Goal: Task Accomplishment & Management: Complete application form

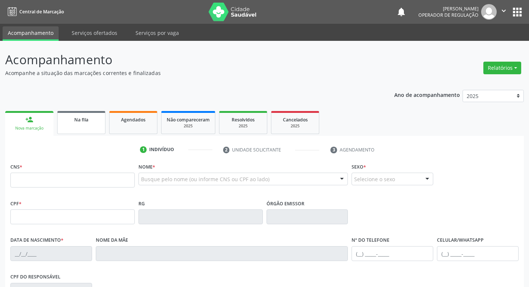
click at [97, 115] on div "Na fila" at bounding box center [81, 119] width 37 height 8
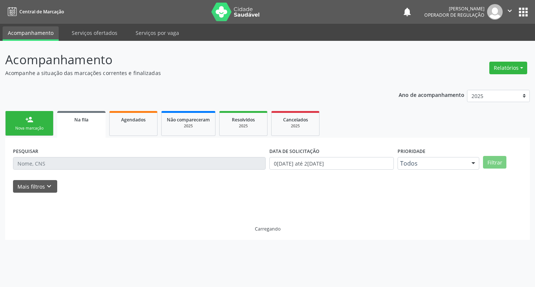
click at [35, 132] on link "person_add Nova marcação" at bounding box center [29, 123] width 48 height 25
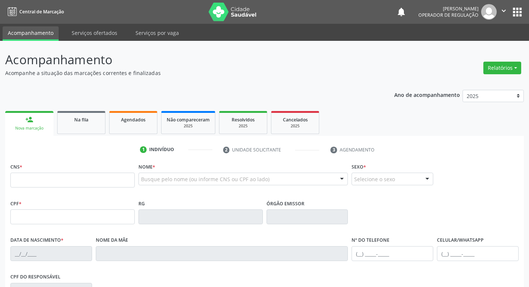
click at [78, 109] on div "Ano de acompanhamento 2025 2024 2023 2022 2021 person_add Nova marcação Na fila…" at bounding box center [264, 241] width 519 height 313
click at [78, 114] on link "Na fila" at bounding box center [81, 122] width 48 height 23
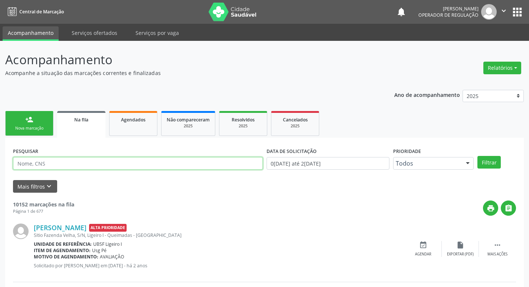
click at [74, 163] on input "text" at bounding box center [138, 163] width 250 height 13
paste input "704 1061 4144 6872"
type input "704 1061 4144 6872"
click at [478, 156] on button "Filtrar" at bounding box center [489, 162] width 23 height 13
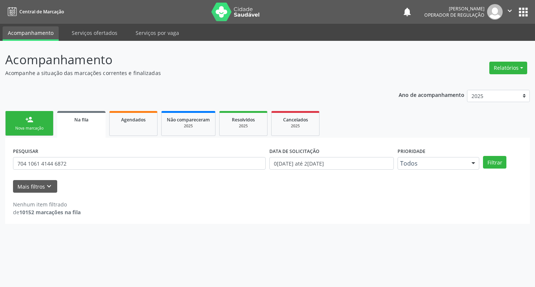
click at [46, 126] on div "Nova marcação" at bounding box center [29, 129] width 37 height 6
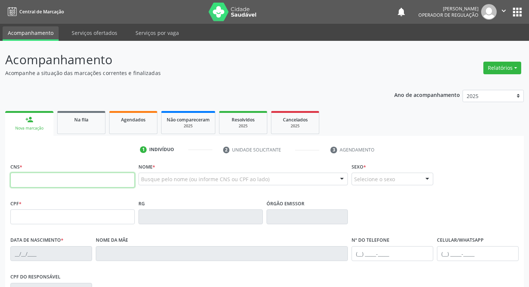
click at [81, 175] on input "text" at bounding box center [72, 180] width 124 height 15
paste input "704 1061 4144 6872"
type input "704 1061 4144 6872"
type input "797.134.834-72"
type input "1[DATE]"
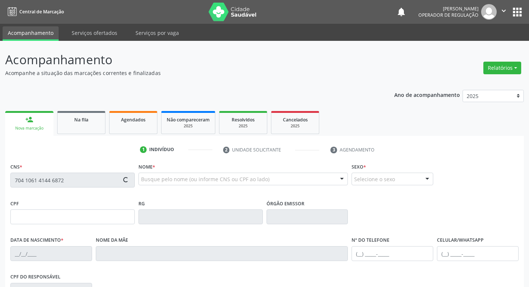
type input "[PERSON_NAME]"
type input "[PHONE_NUMBER]"
type input "028.626.424-28"
type input "72"
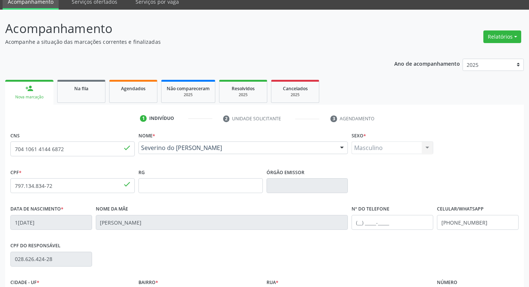
scroll to position [115, 0]
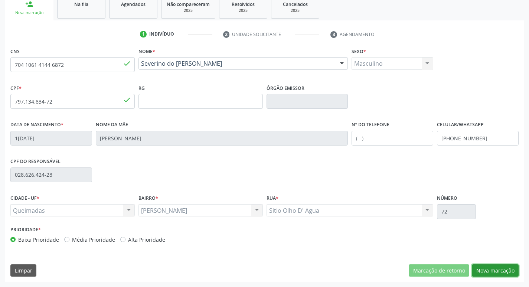
click at [491, 271] on button "Nova marcação" at bounding box center [495, 270] width 47 height 13
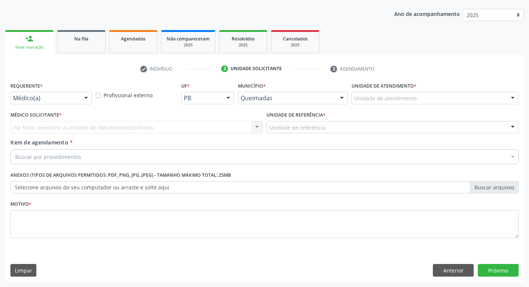
scroll to position [81, 0]
click at [438, 270] on button "Anterior" at bounding box center [453, 270] width 41 height 13
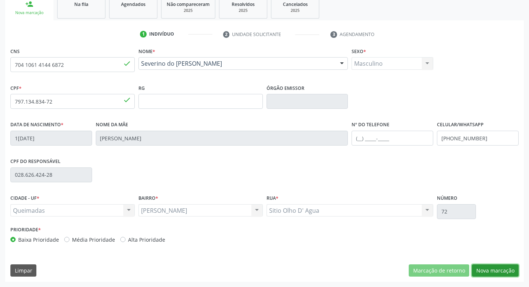
click at [499, 265] on button "Nova marcação" at bounding box center [495, 270] width 47 height 13
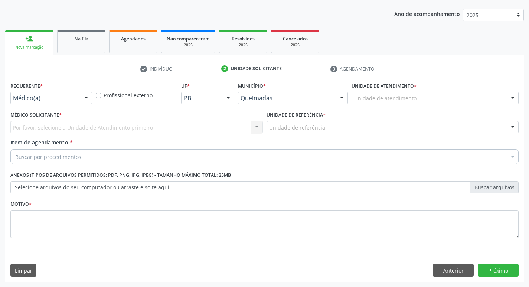
drag, startPoint x: 85, startPoint y: 100, endPoint x: 78, endPoint y: 115, distance: 16.1
click at [84, 100] on div at bounding box center [86, 98] width 11 height 13
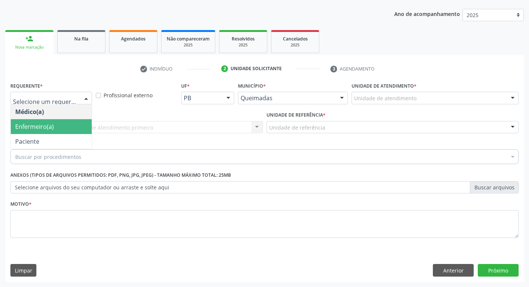
click at [71, 137] on span "Paciente" at bounding box center [51, 141] width 81 height 15
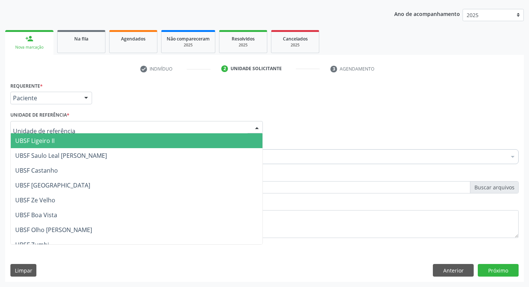
click at [76, 123] on div at bounding box center [136, 127] width 252 height 13
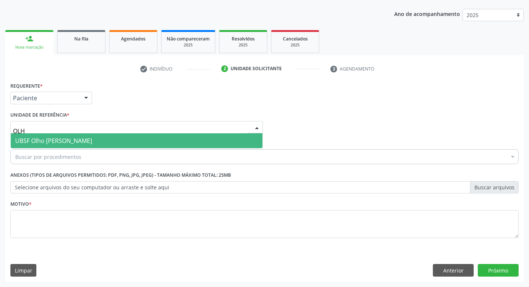
type input "OLHO"
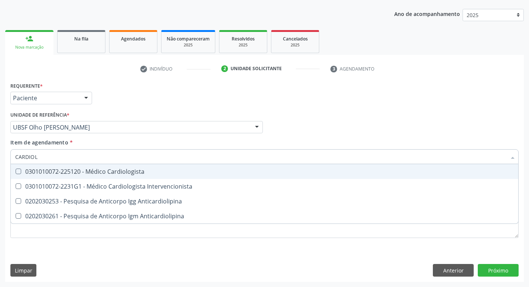
type input "CARDIOLO"
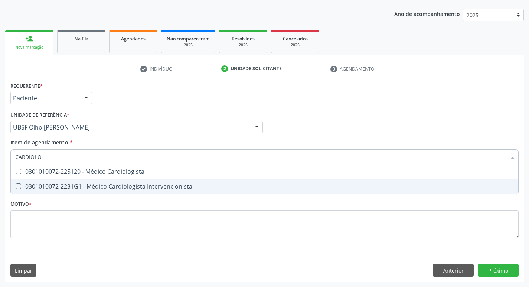
click at [35, 186] on div "0301010072-2231G1 - Médico Cardiologista Intervencionista" at bounding box center [264, 186] width 499 height 6
checkbox Intervencionista "true"
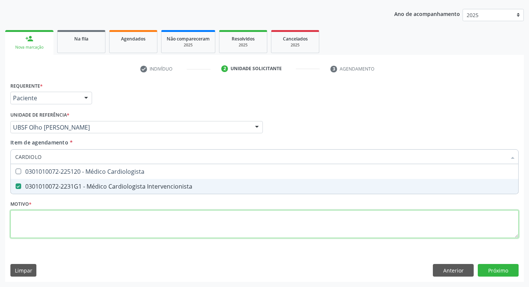
click at [25, 221] on div "Requerente * Paciente Médico(a) Enfermeiro(a) Paciente Nenhum resultado encontr…" at bounding box center [264, 164] width 508 height 168
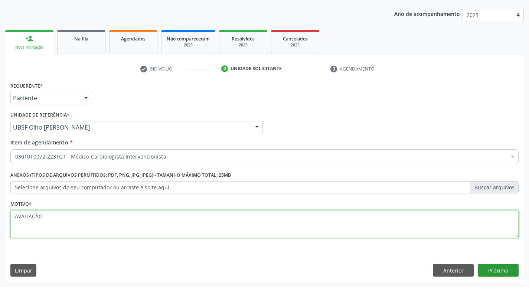
type textarea "AVALIAÇÃO"
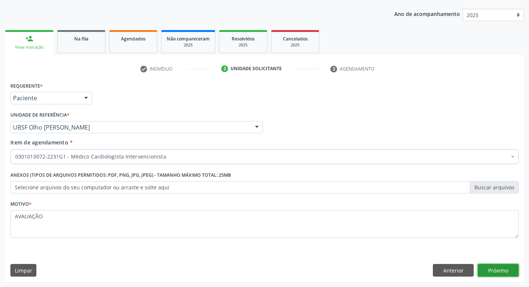
click at [496, 273] on button "Próximo" at bounding box center [498, 270] width 41 height 13
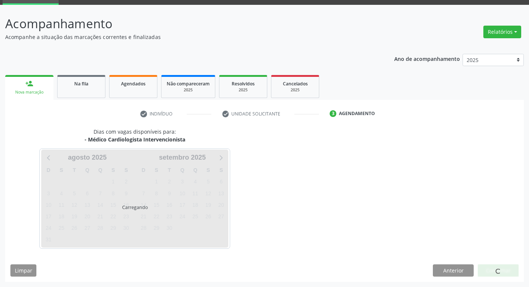
scroll to position [36, 0]
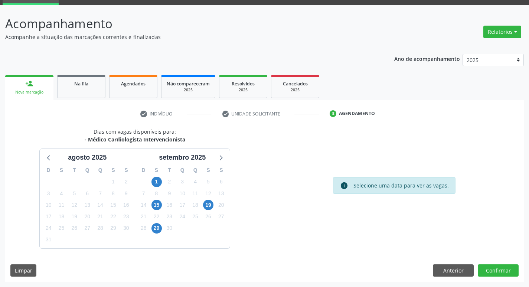
click at [162, 179] on div "1" at bounding box center [156, 182] width 10 height 12
click at [162, 180] on span "1" at bounding box center [156, 182] width 10 height 10
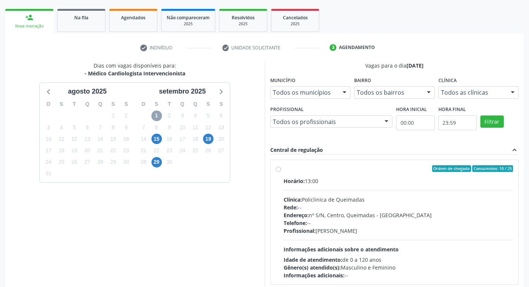
scroll to position [143, 0]
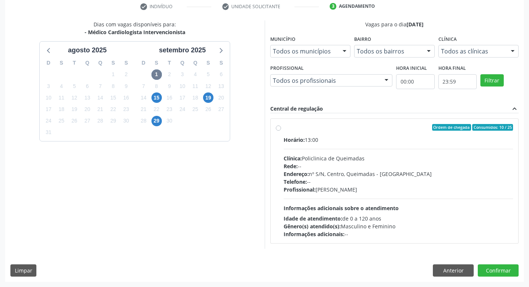
click at [406, 119] on div "Ordem de chegada Consumidos: 10 / 25 Horário: 13:00 Clínica: Policlinica de Que…" at bounding box center [395, 181] width 248 height 124
radio input "true"
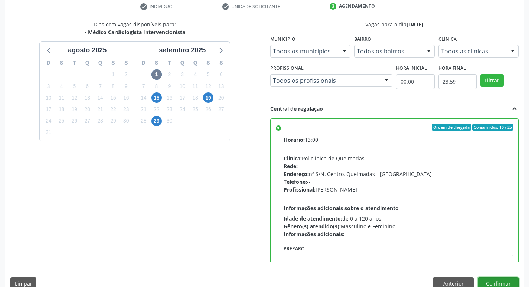
click at [493, 280] on button "Confirmar" at bounding box center [498, 283] width 41 height 13
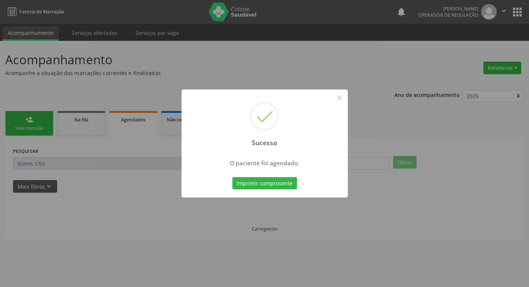
scroll to position [0, 0]
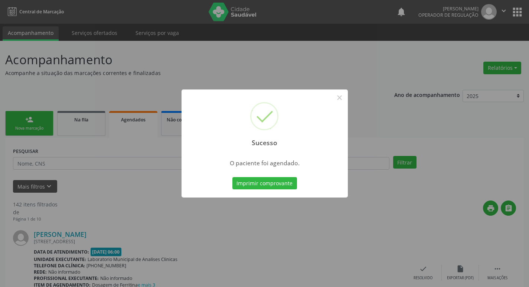
click at [153, 86] on div "Sucesso × O paciente foi agendado. Imprimir comprovante Cancel" at bounding box center [264, 143] width 529 height 287
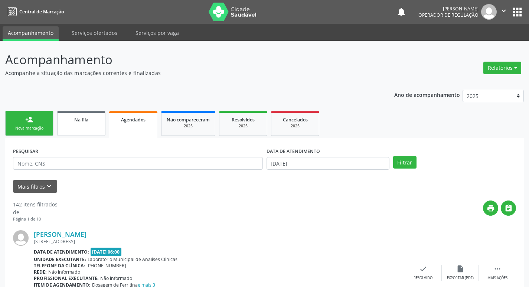
click at [71, 118] on div "Na fila" at bounding box center [81, 119] width 37 height 8
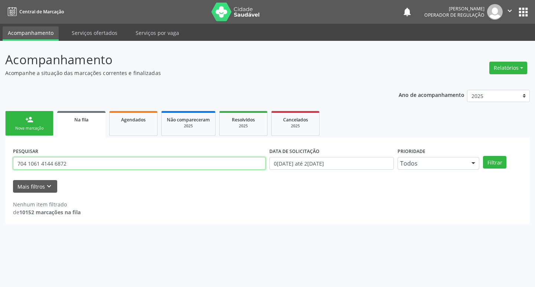
drag, startPoint x: 68, startPoint y: 163, endPoint x: 0, endPoint y: 163, distance: 68.3
click at [0, 163] on div "Acompanhamento Acompanhe a situação das marcações correntes e finalizadas Relat…" at bounding box center [267, 164] width 535 height 246
type input "700908905709695"
click at [483, 156] on button "Filtrar" at bounding box center [494, 162] width 23 height 13
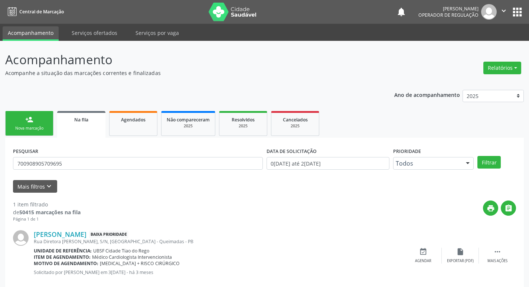
scroll to position [14, 0]
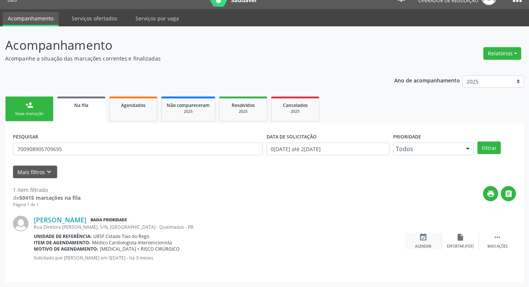
click at [425, 238] on icon "event_available" at bounding box center [423, 237] width 8 height 8
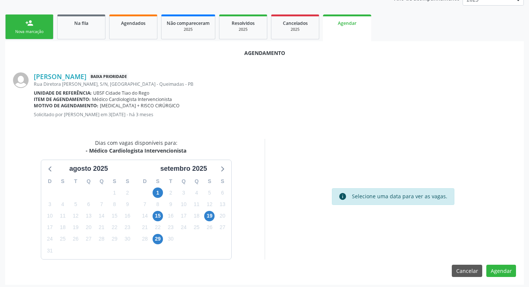
scroll to position [100, 0]
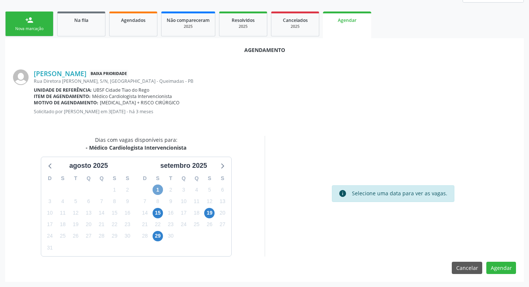
click at [157, 190] on span "1" at bounding box center [158, 190] width 10 height 10
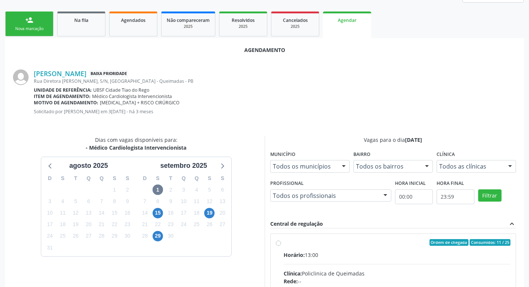
click at [355, 228] on div "Central de regulação expand_less" at bounding box center [393, 224] width 246 height 9
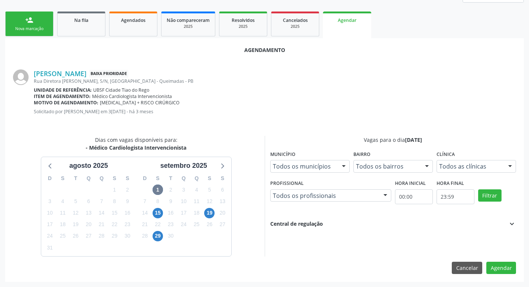
click at [468, 222] on div "Central de regulação expand_more" at bounding box center [393, 224] width 246 height 8
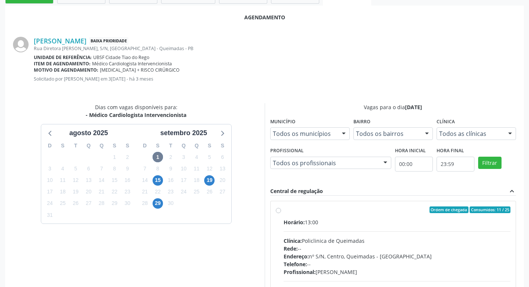
scroll to position [207, 0]
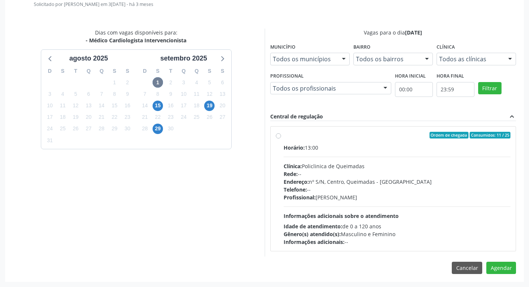
click at [317, 137] on div "Ordem de chegada Consumidos: 11 / 25" at bounding box center [397, 135] width 227 height 7
click at [281, 137] on input "Ordem de chegada Consumidos: 11 / 25 Horário: 13:00 Clínica: Policlinica de Que…" at bounding box center [278, 135] width 5 height 7
radio input "true"
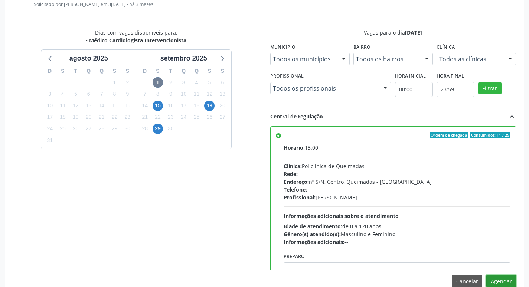
click at [504, 278] on button "Agendar" at bounding box center [501, 281] width 30 height 13
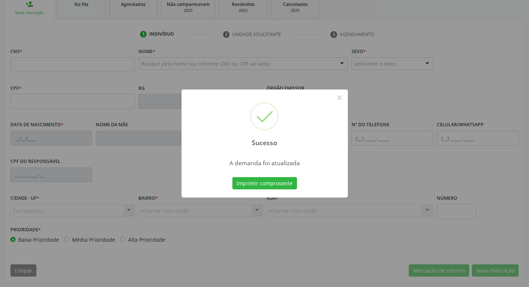
scroll to position [115, 0]
click at [92, 28] on div "Sucesso × A demanda foi atualizada Imprimir comprovante Cancel" at bounding box center [264, 143] width 529 height 287
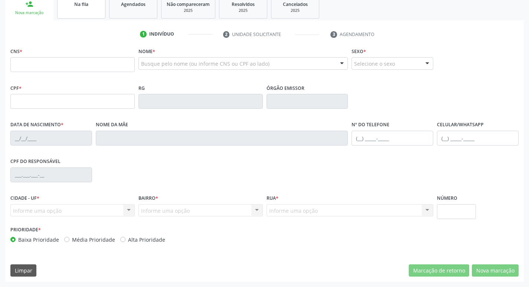
click at [80, 10] on link "Na fila" at bounding box center [81, 7] width 48 height 23
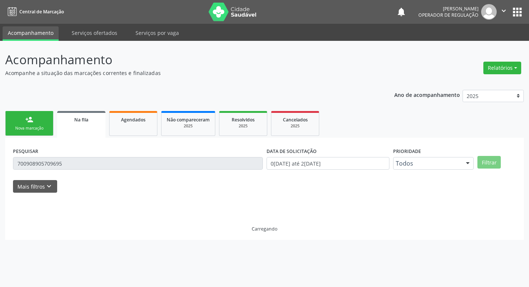
scroll to position [0, 0]
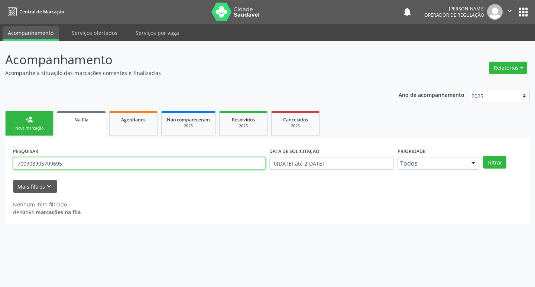
drag, startPoint x: 83, startPoint y: 168, endPoint x: 0, endPoint y: 179, distance: 83.5
click at [0, 179] on div "Acompanhamento Acompanhe a situação das marcações correntes e finalizadas Relat…" at bounding box center [267, 164] width 535 height 246
type input "700505702568451"
click at [483, 156] on button "Filtrar" at bounding box center [494, 162] width 23 height 13
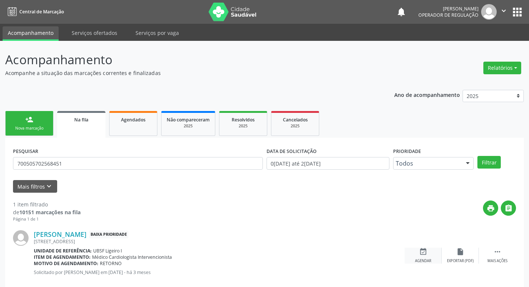
click at [427, 252] on icon "event_available" at bounding box center [423, 252] width 8 height 8
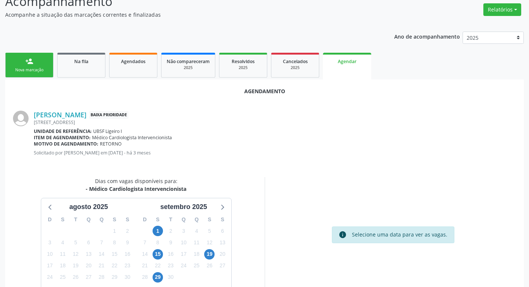
scroll to position [100, 0]
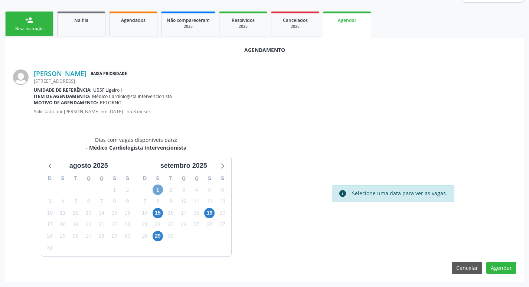
click at [162, 191] on span "1" at bounding box center [158, 190] width 10 height 10
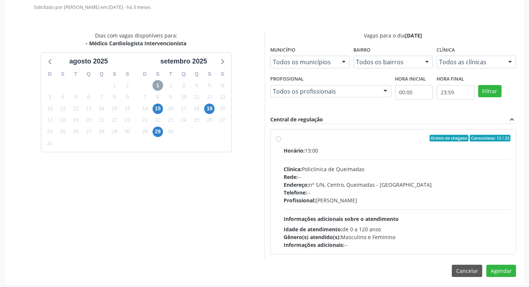
scroll to position [207, 0]
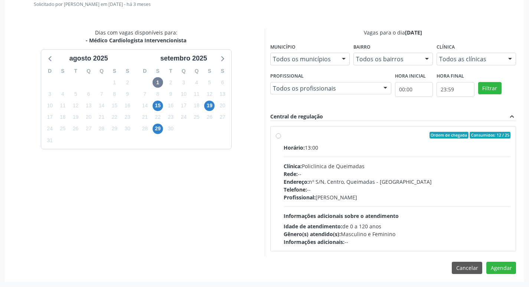
click at [314, 138] on div "Ordem de chegada Consumidos: 12 / 25" at bounding box center [397, 135] width 227 height 7
click at [281, 138] on input "Ordem de chegada Consumidos: 12 / 25 Horário: 13:00 Clínica: Policlinica de Que…" at bounding box center [278, 135] width 5 height 7
radio input "true"
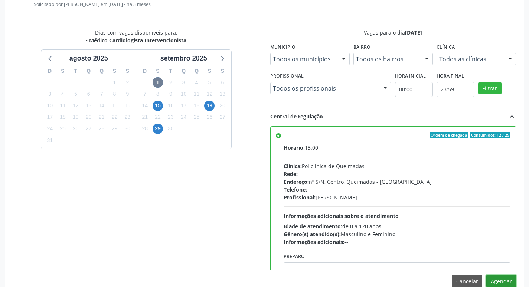
click at [499, 279] on button "Agendar" at bounding box center [501, 281] width 30 height 13
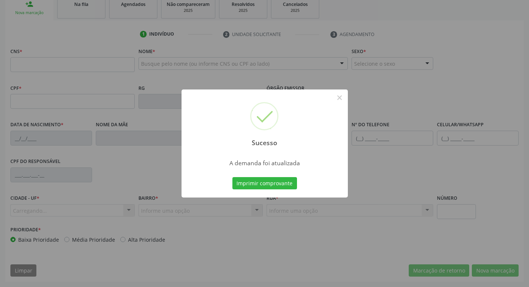
scroll to position [115, 0]
click at [49, 41] on div "Sucesso × A demanda foi atualizada Imprimir comprovante Cancel" at bounding box center [264, 143] width 529 height 287
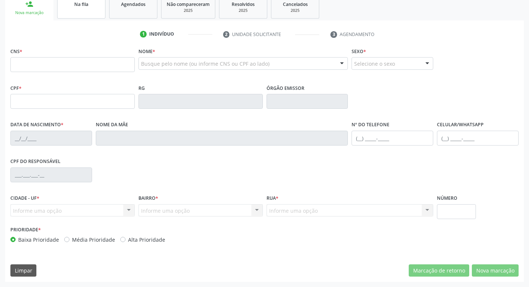
click at [83, 16] on link "Na fila" at bounding box center [81, 7] width 48 height 23
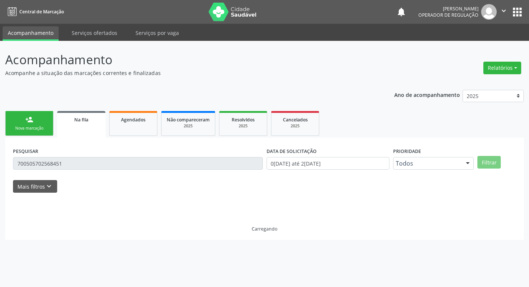
scroll to position [0, 0]
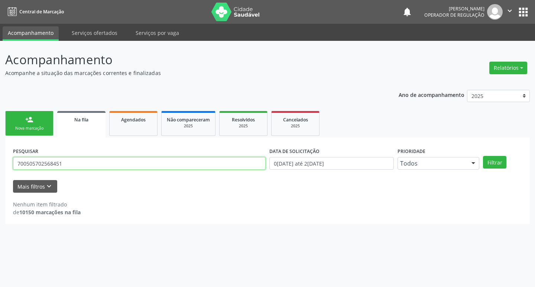
drag, startPoint x: 75, startPoint y: 162, endPoint x: 0, endPoint y: 162, distance: 75.4
click at [0, 162] on div "Acompanhamento Acompanhe a situação das marcações correntes e finalizadas Relat…" at bounding box center [267, 164] width 535 height 246
type input "707403013189272"
click at [483, 156] on button "Filtrar" at bounding box center [494, 162] width 23 height 13
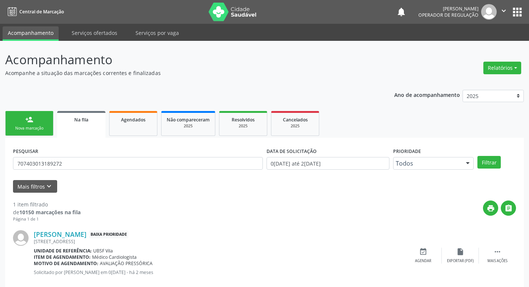
scroll to position [14, 0]
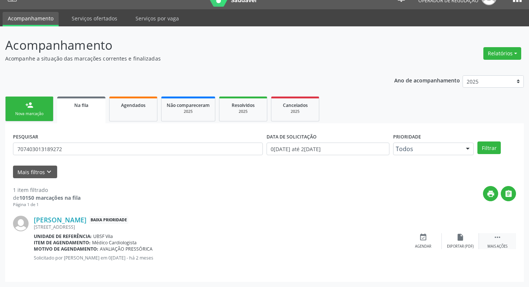
click at [502, 236] on div " Mais ações" at bounding box center [497, 241] width 37 height 16
click at [466, 244] on div "Editar" at bounding box center [460, 246] width 12 height 5
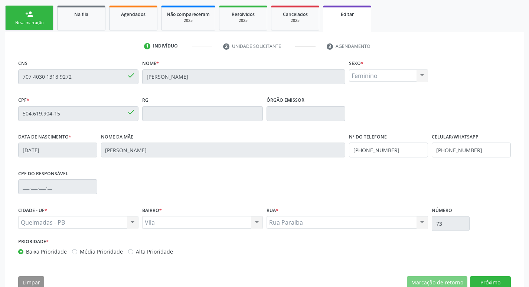
scroll to position [126, 0]
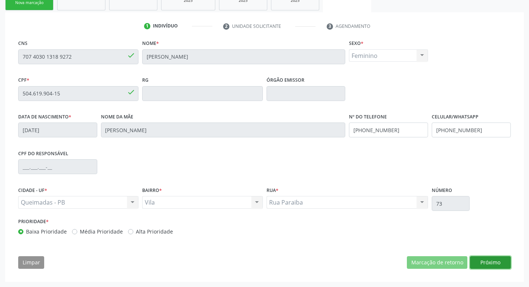
click at [479, 260] on button "Próximo" at bounding box center [490, 262] width 41 height 13
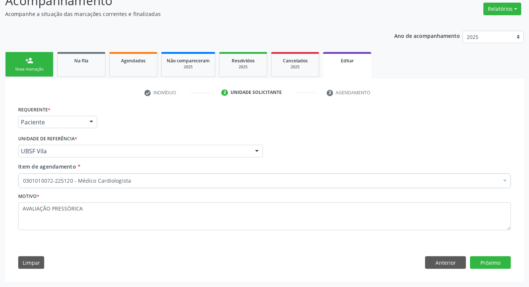
scroll to position [59, 0]
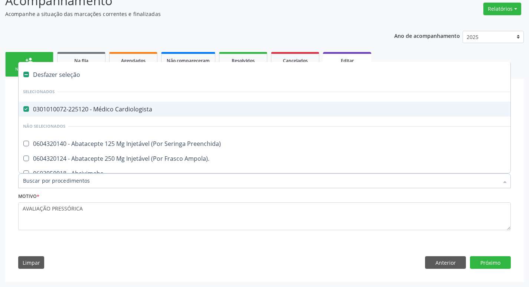
click at [107, 109] on div "0301010072-225120 - Médico Cardiologista" at bounding box center [312, 109] width 578 height 6
checkbox Cardiologista "false"
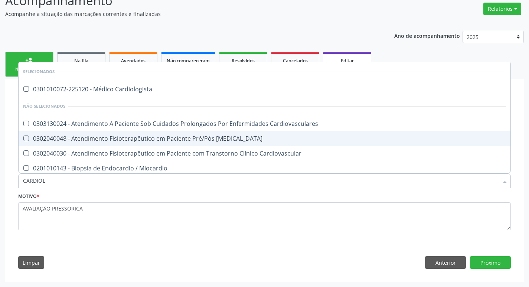
type input "CARDIOLO"
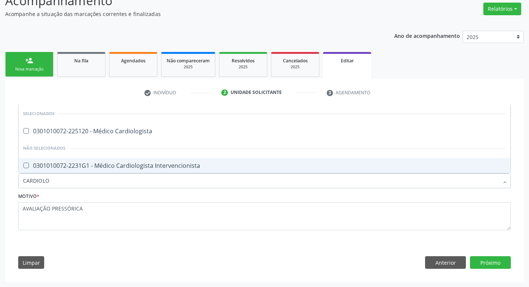
click at [101, 169] on div "0301010072-2231G1 - Médico Cardiologista Intervencionista" at bounding box center [264, 166] width 483 height 6
checkbox Intervencionista "true"
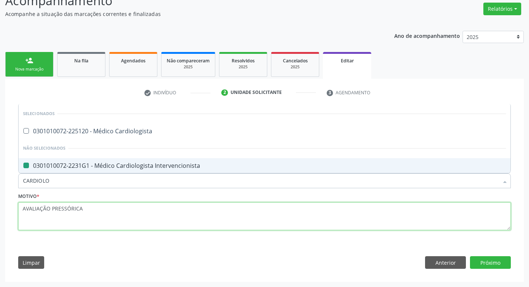
click at [106, 219] on textarea "AVALIAÇÃO PRESSÓRICA" at bounding box center [264, 216] width 493 height 28
checkbox Cardiologista "true"
checkbox Intervencionista "false"
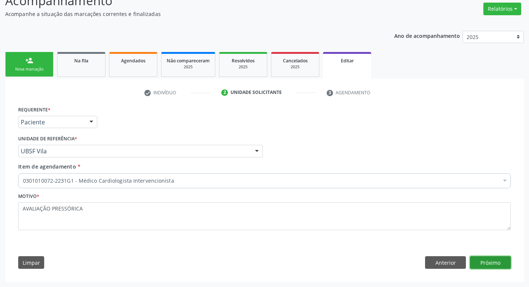
click at [503, 260] on button "Próximo" at bounding box center [490, 262] width 41 height 13
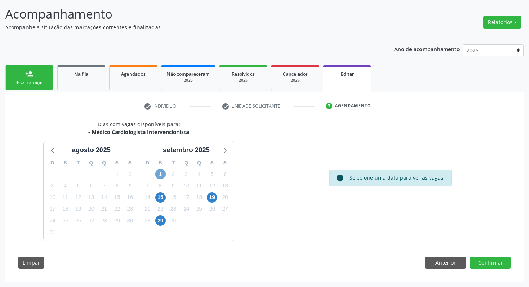
click at [163, 174] on span "1" at bounding box center [160, 174] width 10 height 10
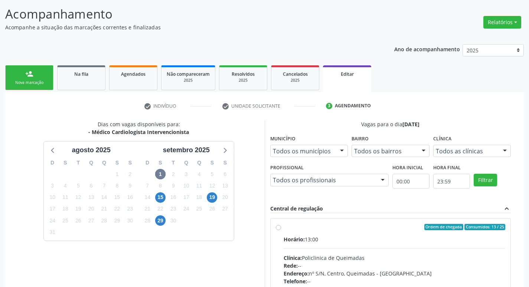
click at [369, 228] on div "Ordem de chegada Consumidos: 13 / 25" at bounding box center [395, 227] width 222 height 7
click at [281, 228] on input "Ordem de chegada Consumidos: 13 / 25 Horário: 13:00 Clínica: Policlinica de Que…" at bounding box center [278, 227] width 5 height 7
radio input "true"
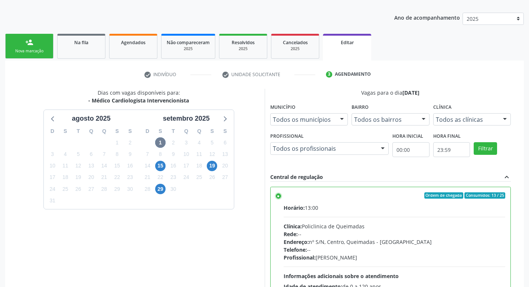
scroll to position [166, 0]
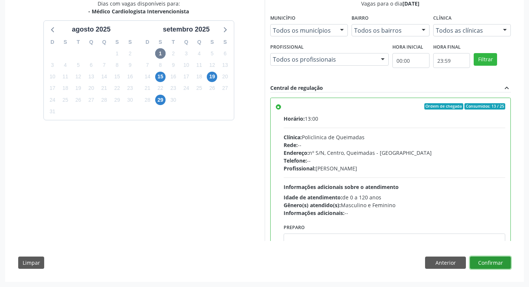
click at [488, 263] on button "Confirmar" at bounding box center [490, 263] width 41 height 13
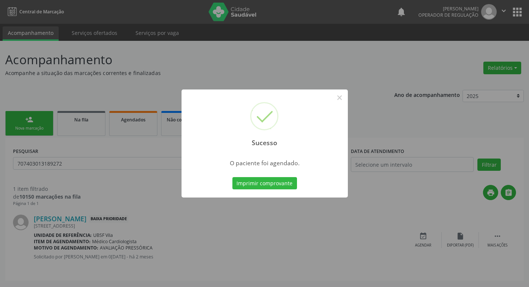
scroll to position [0, 0]
click at [201, 81] on div "Sucesso × O paciente foi agendado. Imprimir comprovante Cancel" at bounding box center [267, 143] width 535 height 287
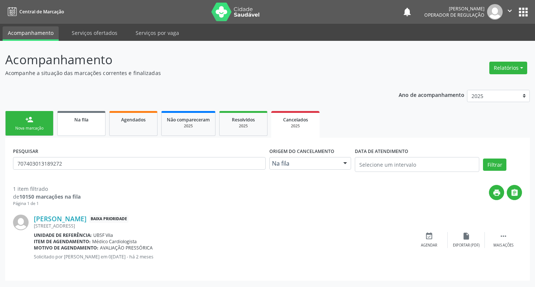
click at [72, 126] on link "Na fila" at bounding box center [81, 123] width 48 height 25
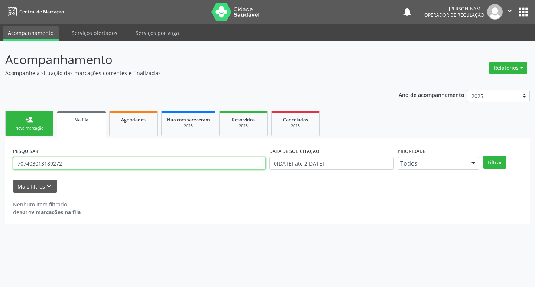
drag, startPoint x: 67, startPoint y: 164, endPoint x: 0, endPoint y: 172, distance: 67.7
click at [0, 172] on div "Acompanhamento Acompanhe a situação das marcações correntes e finalizadas Relat…" at bounding box center [267, 164] width 535 height 246
type input "7"
type input "705806418710337"
click at [483, 156] on button "Filtrar" at bounding box center [494, 162] width 23 height 13
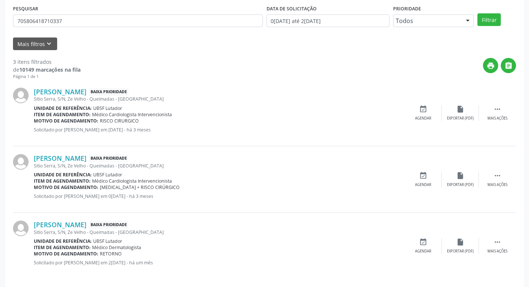
scroll to position [148, 0]
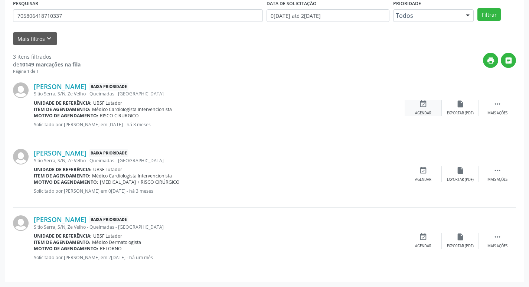
click at [428, 105] on div "event_available Agendar" at bounding box center [423, 108] width 37 height 16
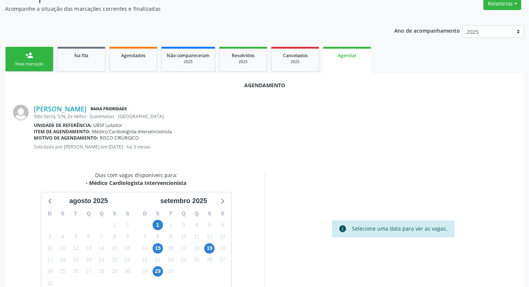
scroll to position [100, 0]
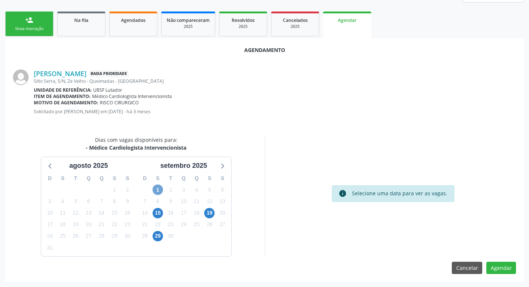
click at [155, 189] on span "1" at bounding box center [158, 190] width 10 height 10
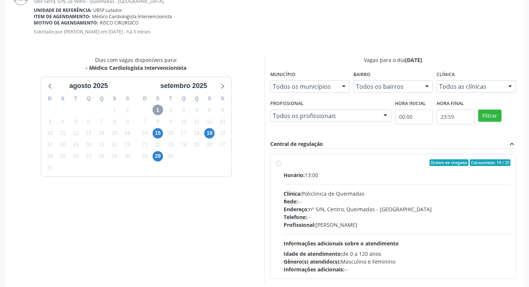
scroll to position [207, 0]
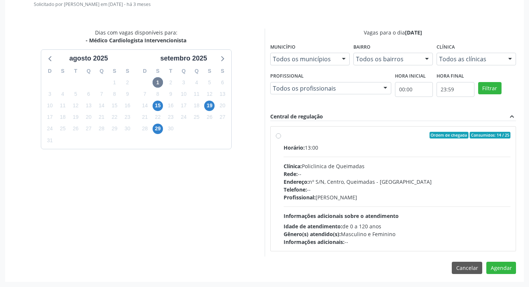
click at [372, 134] on div "Ordem de chegada Consumidos: 14 / 25" at bounding box center [397, 135] width 227 height 7
click at [281, 134] on input "Ordem de chegada Consumidos: 14 / 25 Horário: 13:00 Clínica: Policlinica de Que…" at bounding box center [278, 135] width 5 height 7
radio input "true"
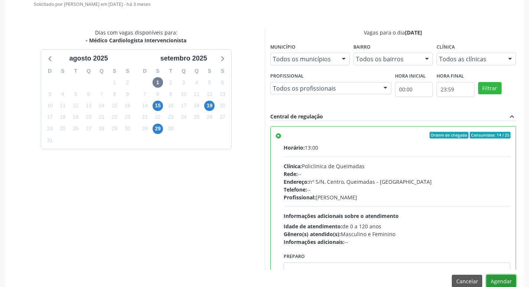
click at [501, 279] on button "Agendar" at bounding box center [501, 281] width 30 height 13
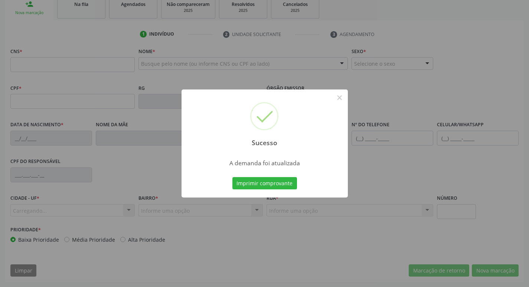
scroll to position [115, 0]
click at [177, 61] on div "Sucesso × A demanda foi atualizada Imprimir comprovante Cancel" at bounding box center [264, 143] width 529 height 287
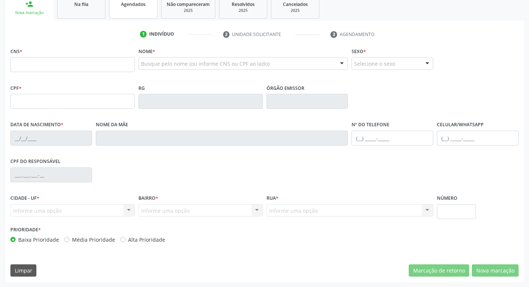
click at [140, 8] on link "Agendados" at bounding box center [133, 7] width 48 height 23
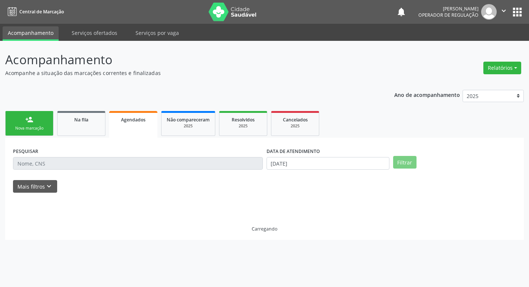
scroll to position [0, 0]
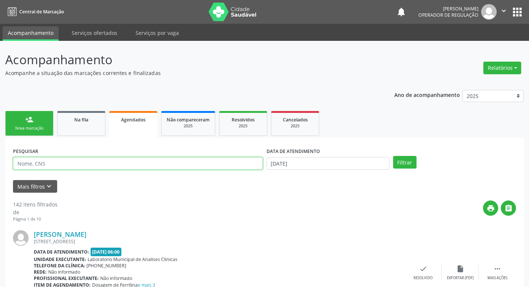
click at [57, 167] on input "text" at bounding box center [138, 163] width 250 height 13
type input "705806418710337"
click at [393, 156] on button "Filtrar" at bounding box center [404, 162] width 23 height 13
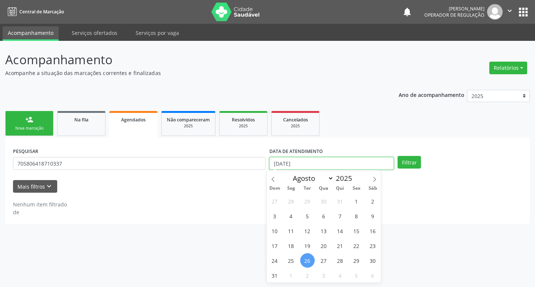
click at [307, 168] on input "[DATE]" at bounding box center [331, 163] width 124 height 13
click at [397, 156] on button "Filtrar" at bounding box center [408, 162] width 23 height 13
click at [324, 97] on div "Ano de acompanhamento 2025 2024 2023 2022 2021 person_add Nova marcação Na fila…" at bounding box center [267, 155] width 524 height 140
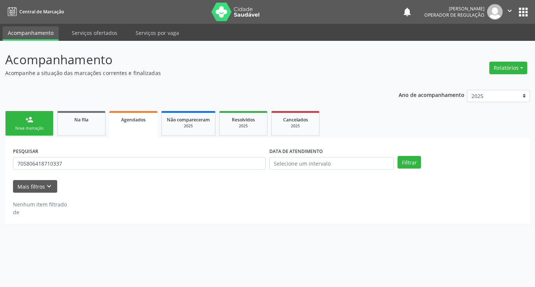
click at [112, 123] on link "Agendados" at bounding box center [133, 124] width 48 height 27
click at [102, 124] on link "Na fila" at bounding box center [81, 123] width 48 height 25
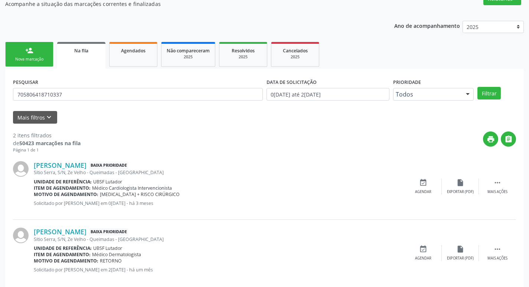
scroll to position [81, 0]
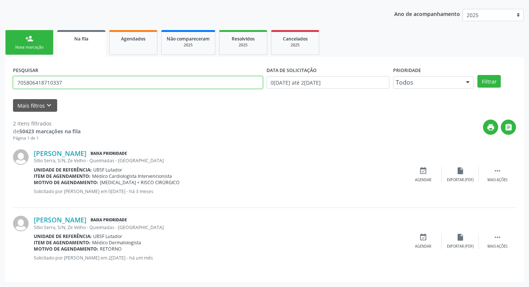
drag, startPoint x: 73, startPoint y: 82, endPoint x: 0, endPoint y: 83, distance: 73.2
click at [0, 83] on div "Acompanhamento Acompanhe a situação das marcações correntes e finalizadas Relat…" at bounding box center [264, 123] width 529 height 327
click at [51, 81] on input "text" at bounding box center [138, 82] width 250 height 13
click at [478, 75] on button "Filtrar" at bounding box center [489, 81] width 23 height 13
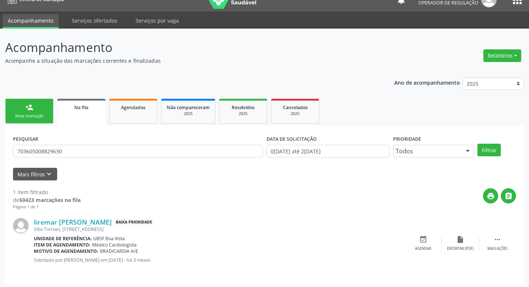
scroll to position [14, 0]
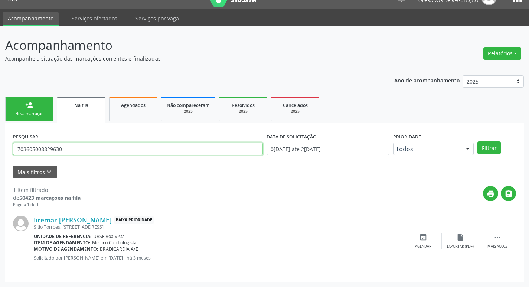
drag, startPoint x: 87, startPoint y: 144, endPoint x: 21, endPoint y: 146, distance: 66.1
click at [21, 146] on input "703605008829630" at bounding box center [138, 149] width 250 height 13
type input "7"
type input "702907522928578"
click at [478, 141] on button "Filtrar" at bounding box center [489, 147] width 23 height 13
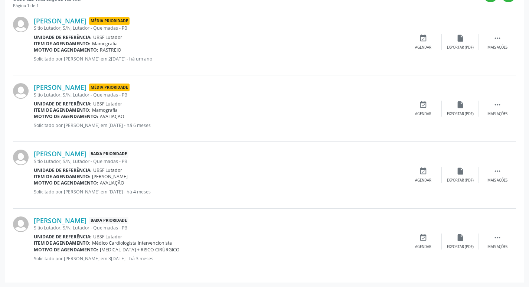
scroll to position [214, 0]
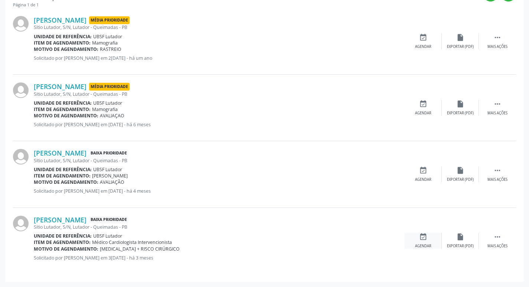
click at [421, 237] on icon "event_available" at bounding box center [423, 237] width 8 height 8
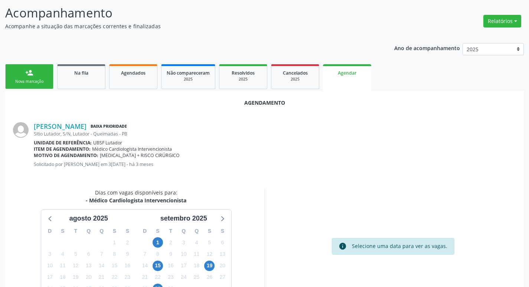
scroll to position [100, 0]
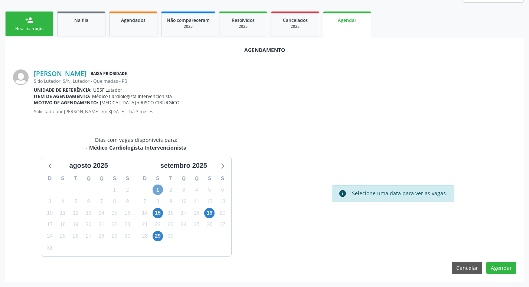
click at [159, 188] on span "1" at bounding box center [158, 190] width 10 height 10
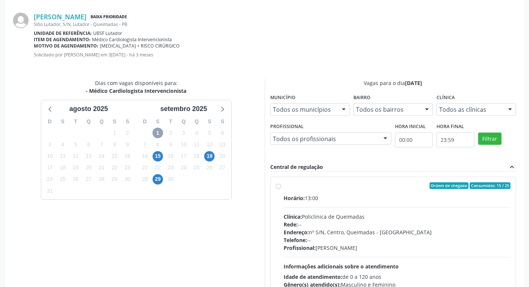
scroll to position [207, 0]
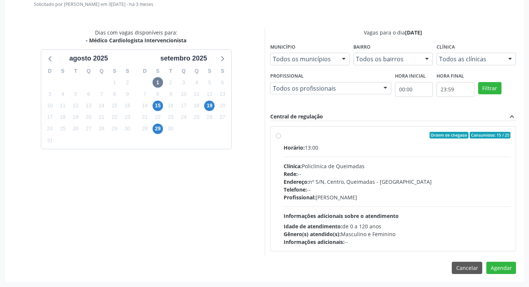
click at [306, 136] on div "Ordem de chegada Consumidos: 15 / 25" at bounding box center [397, 135] width 227 height 7
click at [281, 136] on input "Ordem de chegada Consumidos: 15 / 25 Horário: 13:00 Clínica: Policlinica de Que…" at bounding box center [278, 135] width 5 height 7
radio input "true"
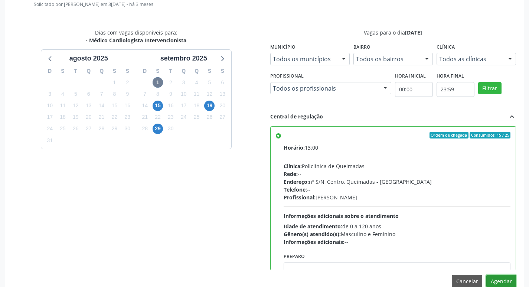
click at [498, 277] on button "Agendar" at bounding box center [501, 281] width 30 height 13
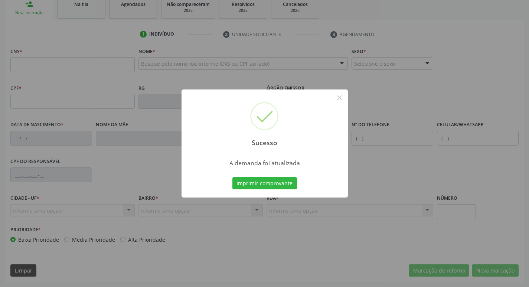
scroll to position [101, 0]
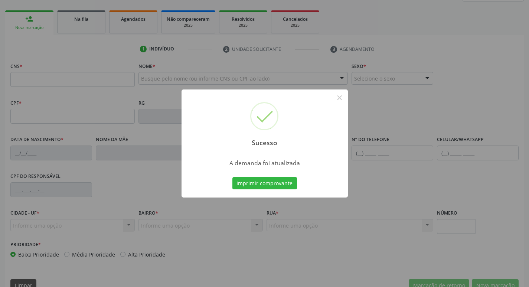
click at [102, 40] on div "Sucesso × A demanda foi atualizada Imprimir comprovante Cancel" at bounding box center [264, 143] width 529 height 287
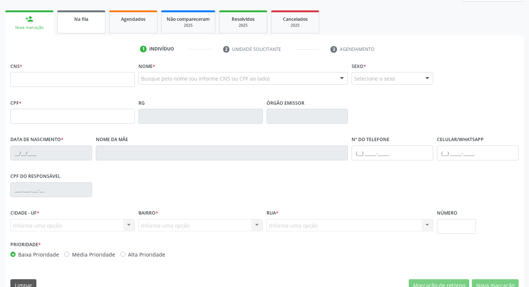
click at [100, 14] on link "Na fila" at bounding box center [81, 21] width 48 height 23
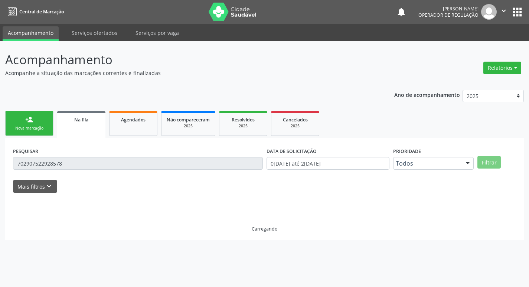
scroll to position [0, 0]
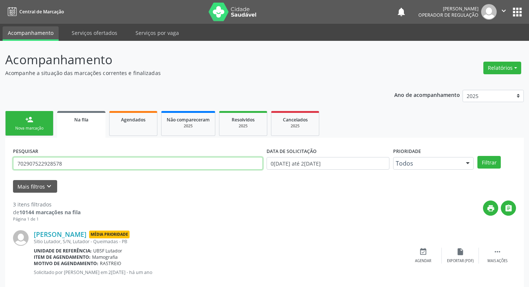
drag, startPoint x: 79, startPoint y: 166, endPoint x: 0, endPoint y: 164, distance: 78.8
click at [0, 164] on div "Acompanhamento Acompanhe a situação das marcações correntes e finalizadas Relat…" at bounding box center [264, 238] width 529 height 394
type input "702405512437728"
click at [478, 156] on button "Filtrar" at bounding box center [489, 162] width 23 height 13
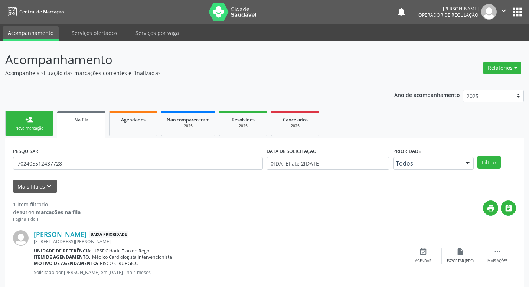
scroll to position [14, 0]
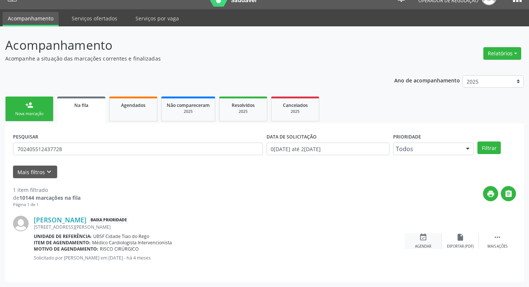
click at [417, 243] on div "event_available Agendar" at bounding box center [423, 241] width 37 height 16
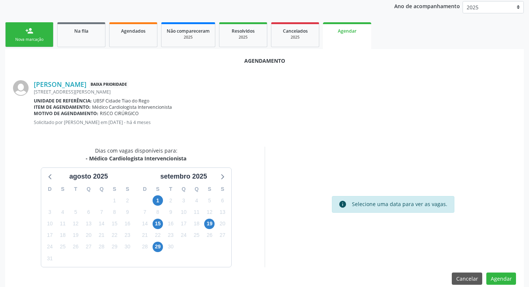
scroll to position [100, 0]
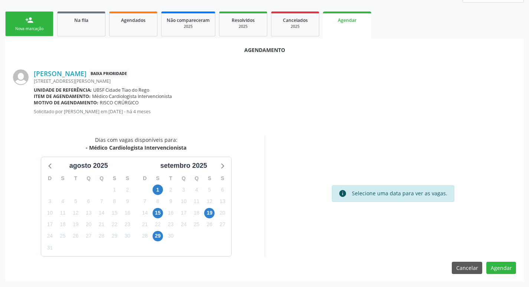
click at [163, 189] on div "1" at bounding box center [158, 190] width 10 height 12
click at [162, 189] on span "1" at bounding box center [158, 190] width 10 height 10
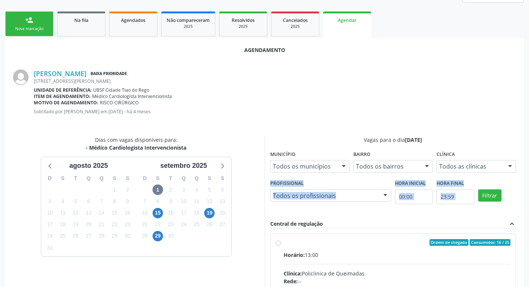
click at [529, 179] on html "Central de Marcação notifications [PERSON_NAME] Operador de regulação  Configu…" at bounding box center [264, 43] width 529 height 287
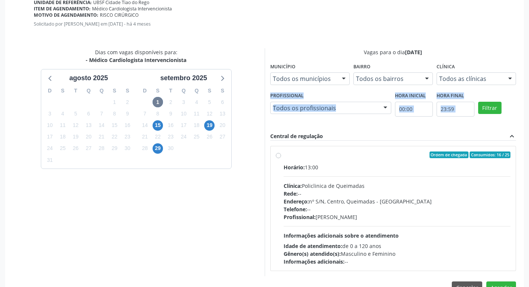
scroll to position [207, 0]
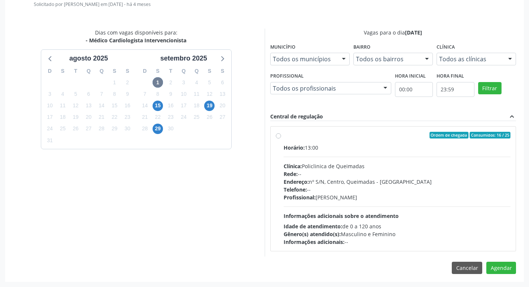
click at [320, 141] on label "Ordem de chegada Consumidos: 16 / 25 Horário: 13:00 Clínica: Policlinica de Que…" at bounding box center [397, 189] width 227 height 114
click at [281, 138] on input "Ordem de chegada Consumidos: 16 / 25 Horário: 13:00 Clínica: Policlinica de Que…" at bounding box center [278, 135] width 5 height 7
radio input "true"
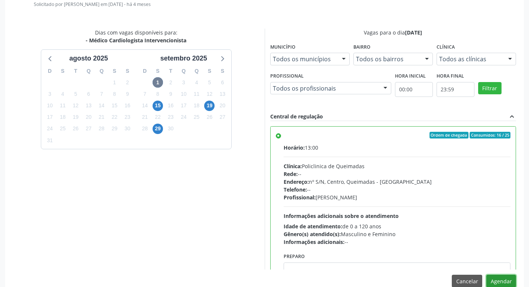
click at [501, 280] on button "Agendar" at bounding box center [501, 281] width 30 height 13
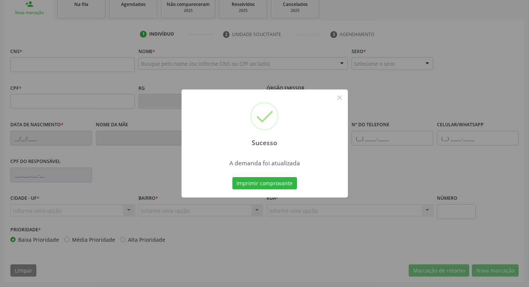
scroll to position [115, 0]
click at [396, 76] on div "Sucesso × A demanda foi atualizada Imprimir comprovante Cancel" at bounding box center [264, 143] width 529 height 287
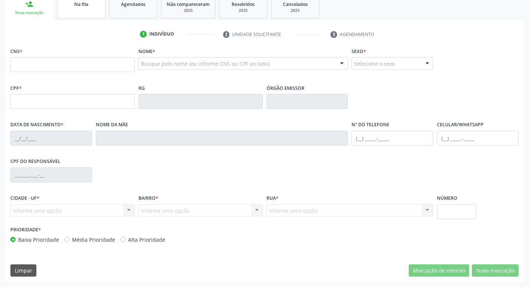
click at [88, 13] on link "Na fila" at bounding box center [81, 7] width 48 height 23
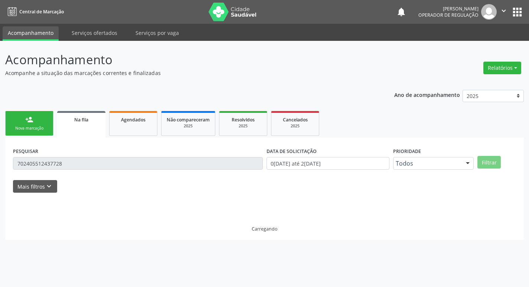
scroll to position [0, 0]
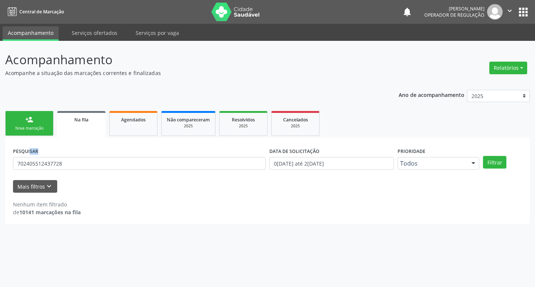
drag, startPoint x: 104, startPoint y: 170, endPoint x: 0, endPoint y: 156, distance: 105.3
click at [0, 156] on div "Acompanhamento Acompanhe a situação das marcações correntes e finalizadas Relat…" at bounding box center [267, 164] width 535 height 246
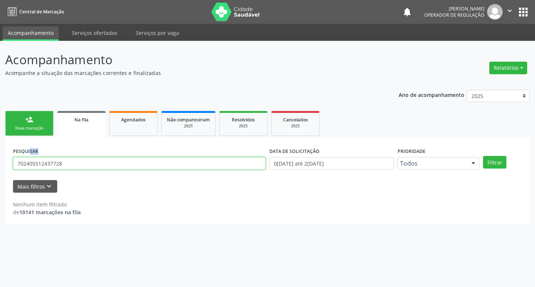
click at [55, 159] on input "702405512437728" at bounding box center [139, 163] width 252 height 13
click at [87, 168] on input "702405512437728" at bounding box center [139, 163] width 252 height 13
click at [86, 168] on input "702405512437728" at bounding box center [139, 163] width 252 height 13
drag, startPoint x: 76, startPoint y: 166, endPoint x: 0, endPoint y: 166, distance: 76.5
click at [0, 166] on div "Acompanhamento Acompanhe a situação das marcações correntes e finalizadas Relat…" at bounding box center [267, 164] width 535 height 246
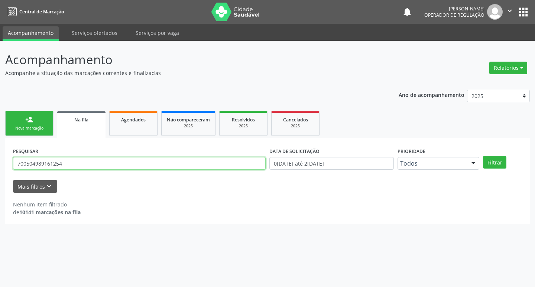
type input "700504989161254"
click at [483, 156] on button "Filtrar" at bounding box center [494, 162] width 23 height 13
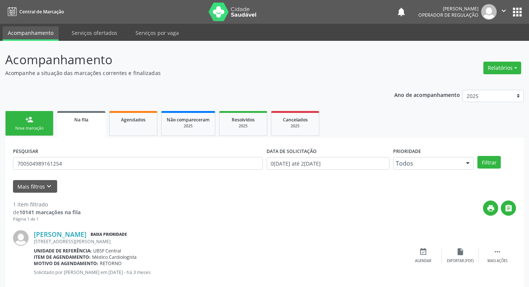
scroll to position [14, 0]
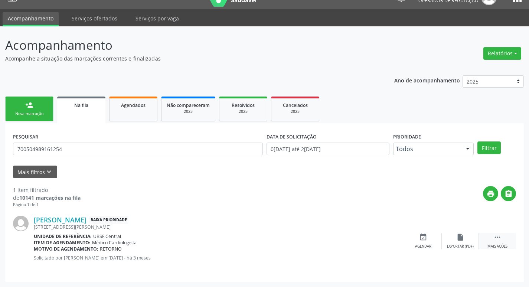
click at [505, 235] on div " Mais ações" at bounding box center [497, 241] width 37 height 16
click at [469, 240] on div "edit Editar" at bounding box center [460, 241] width 37 height 16
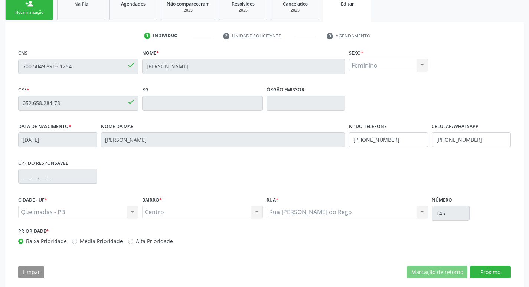
scroll to position [126, 0]
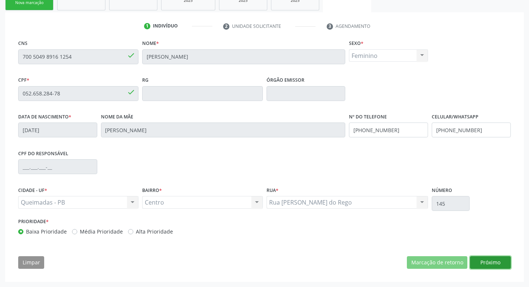
click at [491, 266] on button "Próximo" at bounding box center [490, 262] width 41 height 13
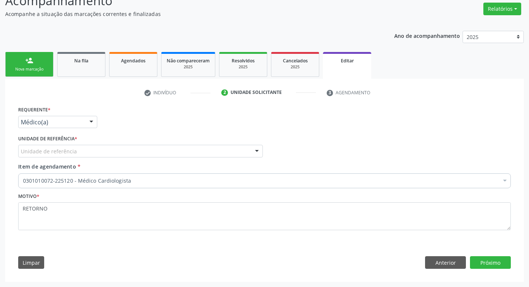
scroll to position [59, 0]
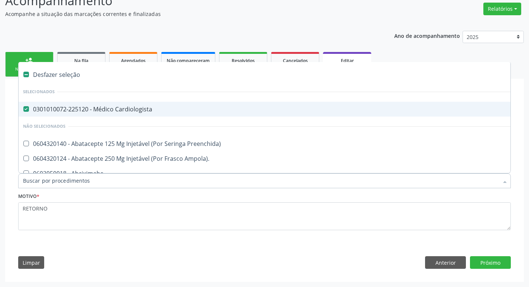
click at [154, 107] on div "0301010072-225120 - Médico Cardiologista" at bounding box center [312, 109] width 578 height 6
checkbox Cardiologista "false"
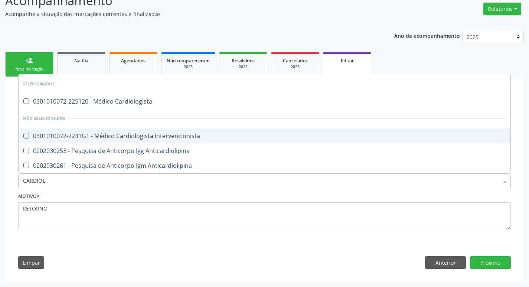
type input "CARDIOLO"
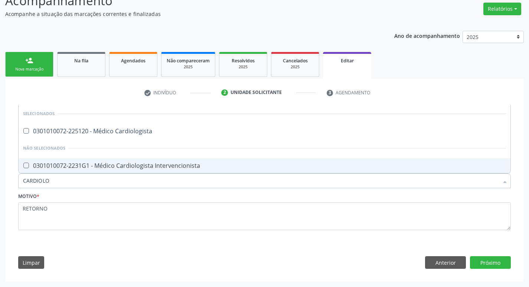
click at [148, 164] on div "0301010072-2231G1 - Médico Cardiologista Intervencionista" at bounding box center [264, 166] width 483 height 6
checkbox Intervencionista "true"
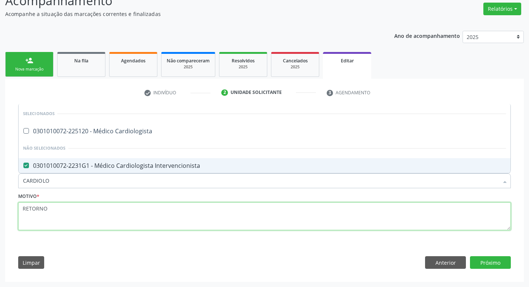
click at [130, 214] on textarea "RETORNO" at bounding box center [264, 216] width 493 height 28
checkbox Cardiologista "true"
checkbox Intervencionista "false"
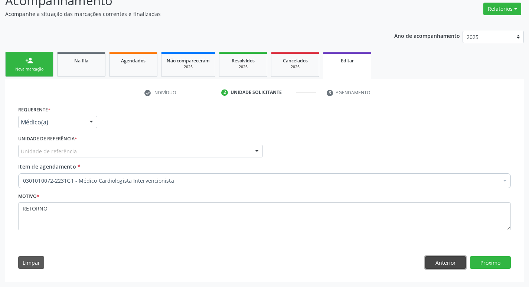
click at [436, 263] on button "Anterior" at bounding box center [445, 262] width 41 height 13
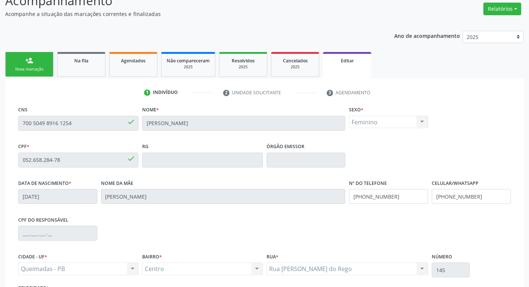
scroll to position [126, 0]
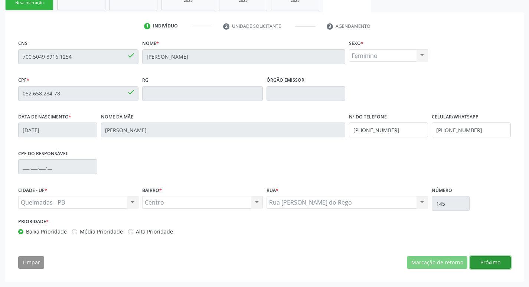
click at [494, 263] on button "Próximo" at bounding box center [490, 262] width 41 height 13
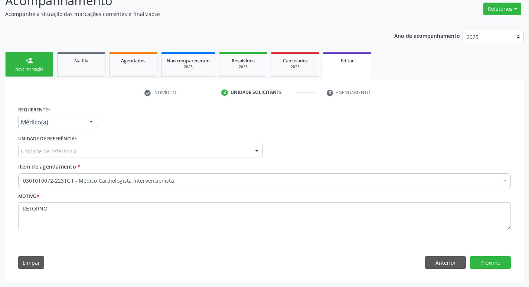
scroll to position [59, 0]
click at [154, 153] on div "Unidade de referência" at bounding box center [140, 151] width 245 height 13
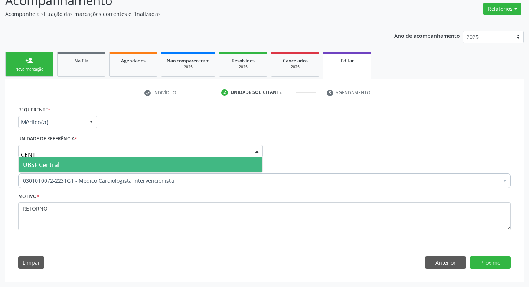
type input "CENTR"
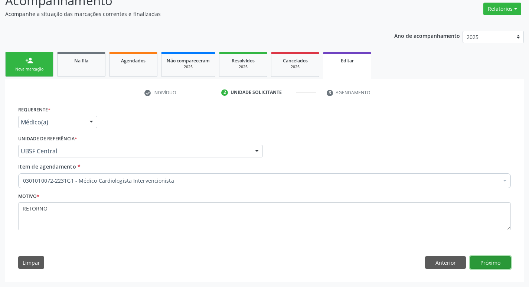
click at [490, 261] on button "Próximo" at bounding box center [490, 262] width 41 height 13
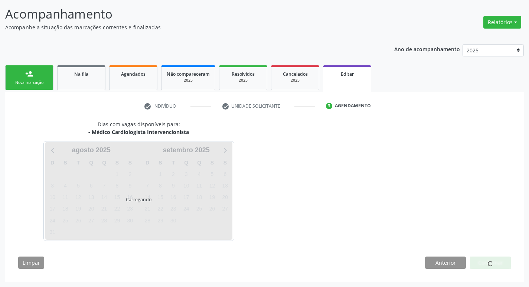
scroll to position [46, 0]
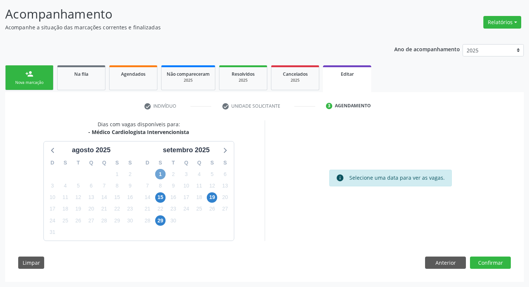
click at [164, 173] on span "1" at bounding box center [160, 174] width 10 height 10
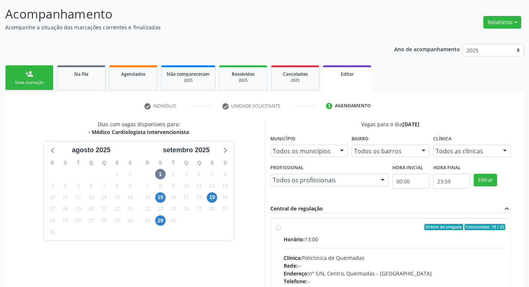
click at [363, 225] on div "Ordem de chegada Consumidos: 18 / 25" at bounding box center [395, 227] width 222 height 7
click at [281, 225] on input "Ordem de chegada Consumidos: 18 / 25 Horário: 13:00 Clínica: Policlinica de Que…" at bounding box center [278, 227] width 5 height 7
radio input "true"
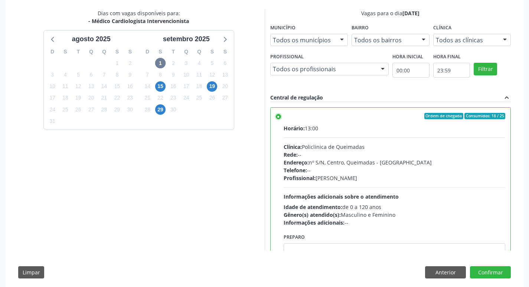
scroll to position [166, 0]
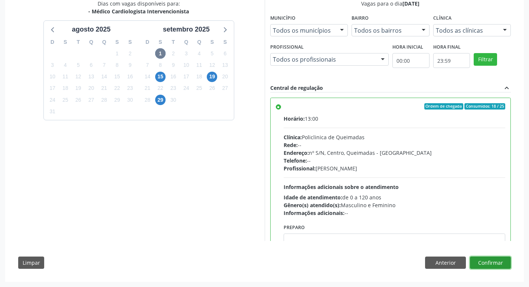
click at [492, 260] on button "Confirmar" at bounding box center [490, 263] width 41 height 13
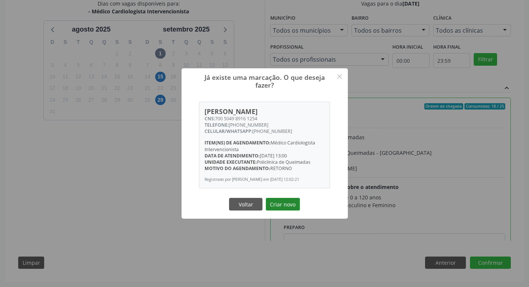
click at [289, 208] on button "Criar novo" at bounding box center [283, 204] width 34 height 13
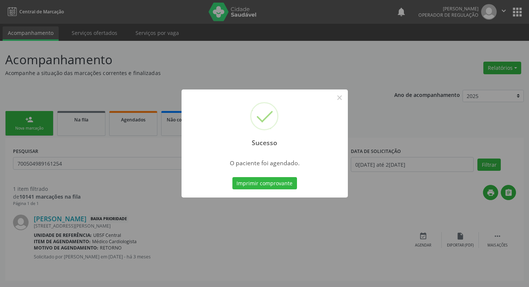
scroll to position [0, 0]
click at [212, 53] on div "Sucesso × O paciente foi agendado. Imprimir comprovante Cancel" at bounding box center [267, 143] width 535 height 287
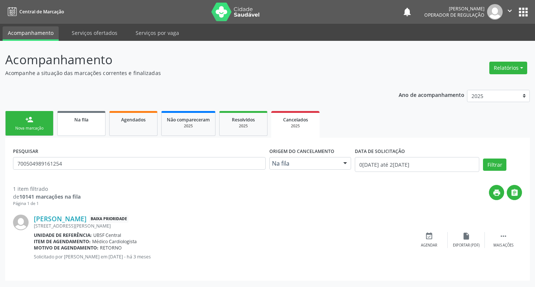
click at [82, 116] on div "Na fila" at bounding box center [81, 119] width 37 height 8
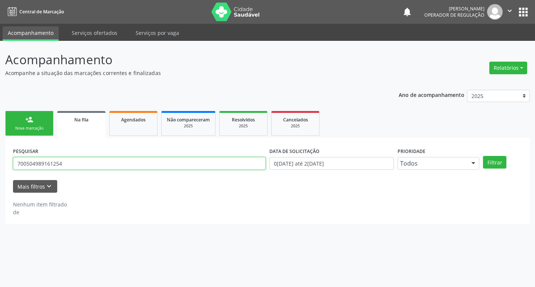
click at [78, 163] on input "700504989161254" at bounding box center [139, 163] width 252 height 13
drag, startPoint x: 78, startPoint y: 163, endPoint x: 0, endPoint y: 162, distance: 78.3
click at [0, 162] on div "Acompanhamento Acompanhe a situação das marcações correntes e finalizadas Relat…" at bounding box center [267, 164] width 535 height 246
type input "700301985477132"
click at [483, 156] on button "Filtrar" at bounding box center [494, 162] width 23 height 13
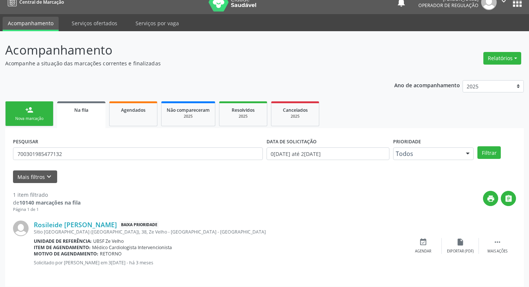
scroll to position [14, 0]
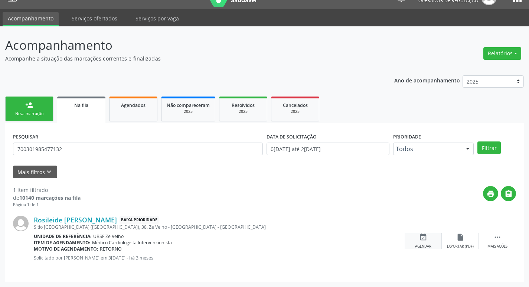
click at [429, 238] on div "event_available Agendar" at bounding box center [423, 241] width 37 height 16
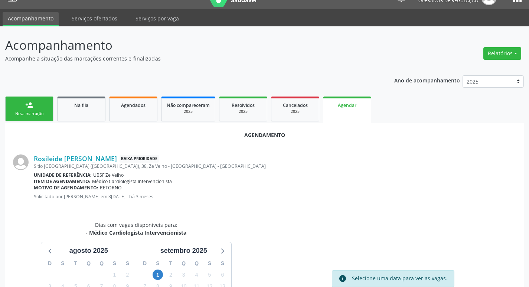
scroll to position [100, 0]
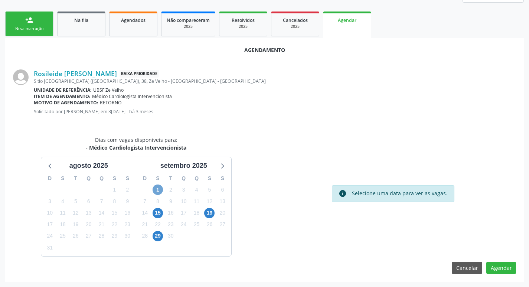
click at [159, 190] on span "1" at bounding box center [158, 190] width 10 height 10
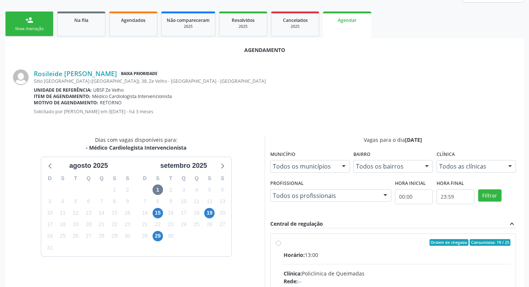
click at [362, 242] on div "Ordem de chegada Consumidos: 19 / 25" at bounding box center [397, 242] width 227 height 7
click at [281, 242] on input "Ordem de chegada Consumidos: 19 / 25 Horário: 13:00 Clínica: Policlinica de Que…" at bounding box center [278, 242] width 5 height 7
radio input "true"
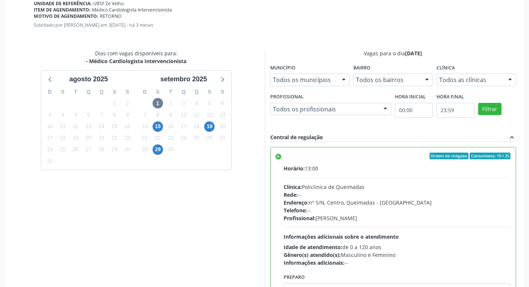
scroll to position [220, 0]
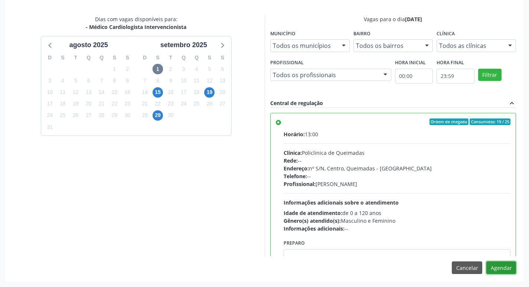
click at [496, 266] on button "Agendar" at bounding box center [501, 267] width 30 height 13
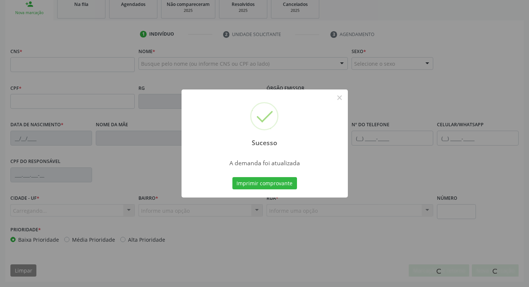
scroll to position [115, 0]
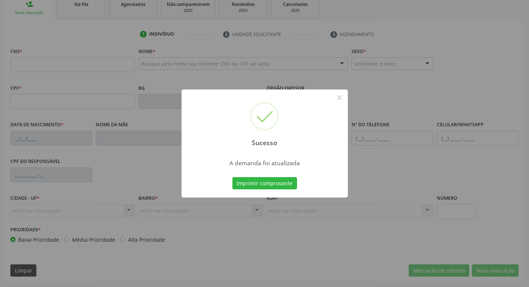
click at [95, 40] on div "Sucesso × A demanda foi atualizada Imprimir comprovante Cancel" at bounding box center [264, 143] width 529 height 287
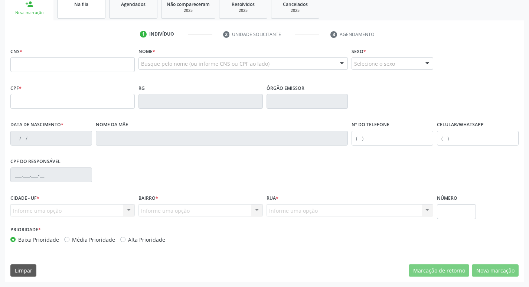
click at [81, 8] on link "Na fila" at bounding box center [81, 7] width 48 height 23
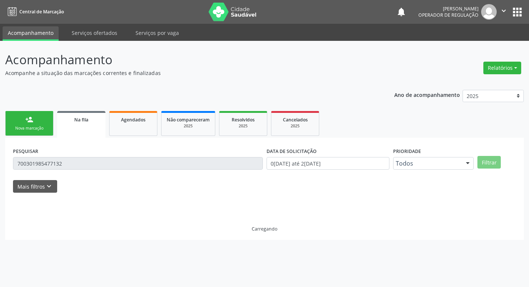
scroll to position [0, 0]
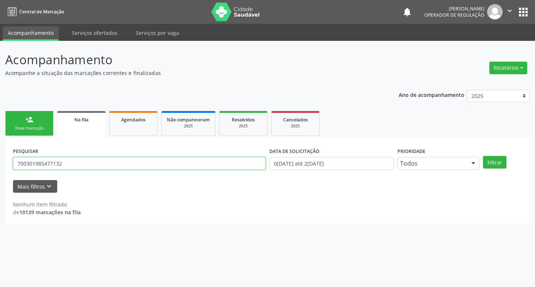
drag, startPoint x: 69, startPoint y: 166, endPoint x: 0, endPoint y: 165, distance: 68.7
click at [0, 165] on div "Acompanhamento Acompanhe a situação das marcações correntes e finalizadas Relat…" at bounding box center [267, 164] width 535 height 246
type input "700500552023450"
click at [483, 156] on button "Filtrar" at bounding box center [494, 162] width 23 height 13
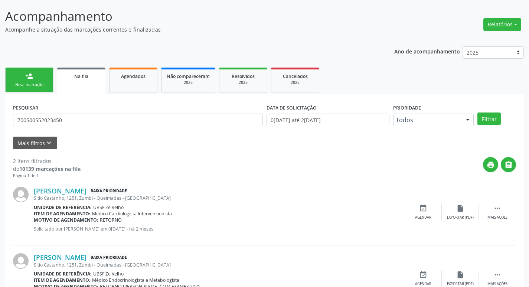
scroll to position [81, 0]
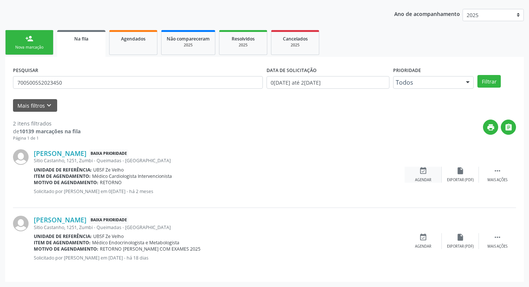
click at [420, 172] on icon "event_available" at bounding box center [423, 171] width 8 height 8
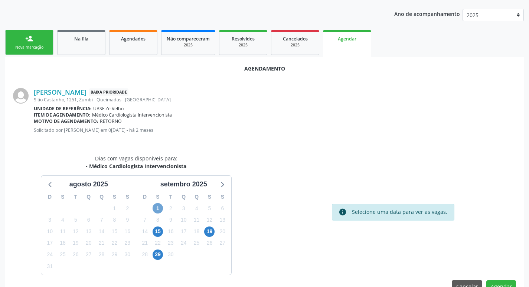
click at [157, 209] on span "1" at bounding box center [158, 208] width 10 height 10
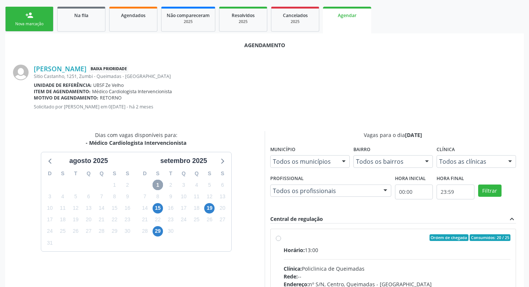
scroll to position [199, 0]
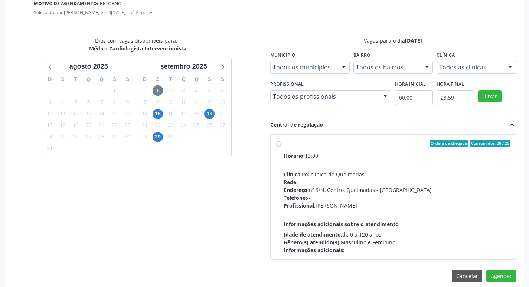
click at [319, 137] on div "Ordem de chegada Consumidos: 20 / 25 Horário: 13:00 Clínica: Policlinica de Que…" at bounding box center [393, 197] width 245 height 124
radio input "true"
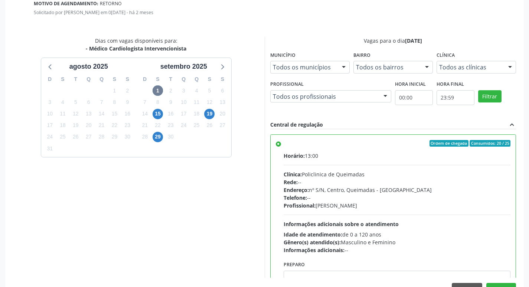
scroll to position [220, 0]
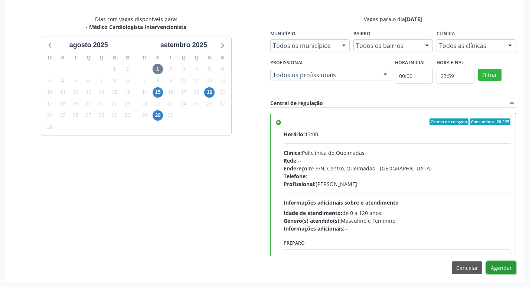
click at [503, 263] on button "Agendar" at bounding box center [501, 267] width 30 height 13
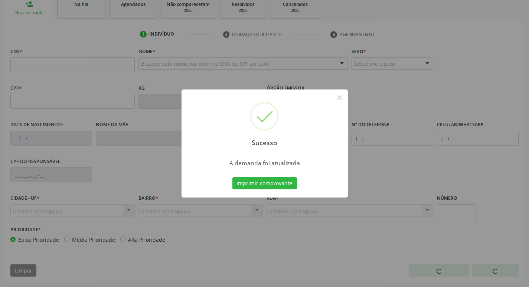
scroll to position [115, 0]
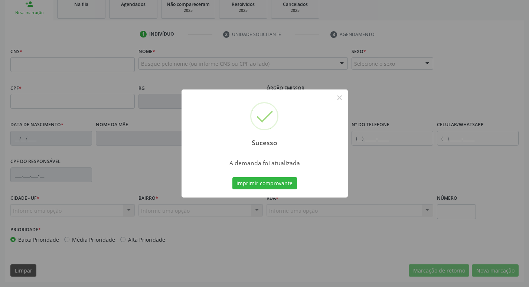
click at [188, 46] on div "Sucesso × A demanda foi atualizada Imprimir comprovante Cancel" at bounding box center [264, 143] width 529 height 287
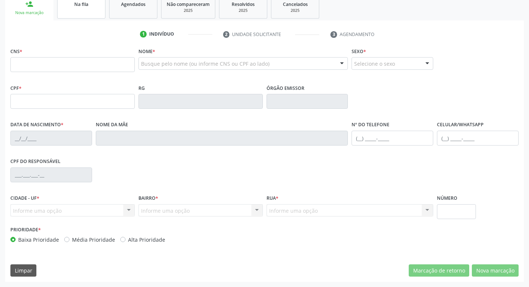
click at [79, 8] on link "Na fila" at bounding box center [81, 7] width 48 height 23
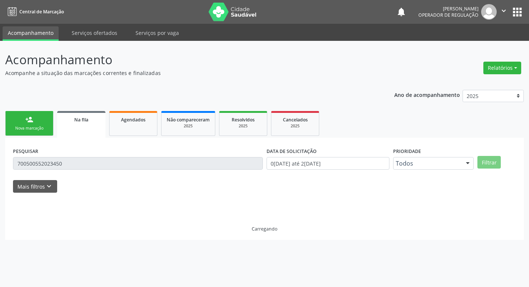
scroll to position [0, 0]
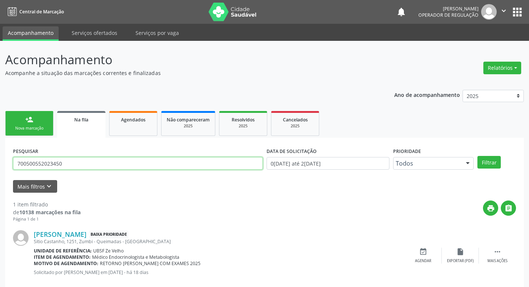
drag, startPoint x: 67, startPoint y: 162, endPoint x: 0, endPoint y: 158, distance: 67.3
click at [0, 158] on div "Acompanhamento Acompanhe a situação das marcações correntes e finalizadas Relat…" at bounding box center [264, 171] width 529 height 261
type input "703405237504200"
click at [478, 156] on button "Filtrar" at bounding box center [489, 162] width 23 height 13
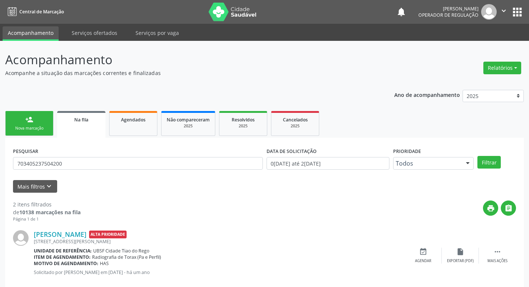
scroll to position [81, 0]
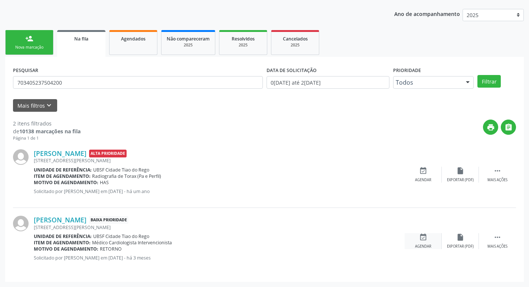
click at [420, 237] on icon "event_available" at bounding box center [423, 237] width 8 height 8
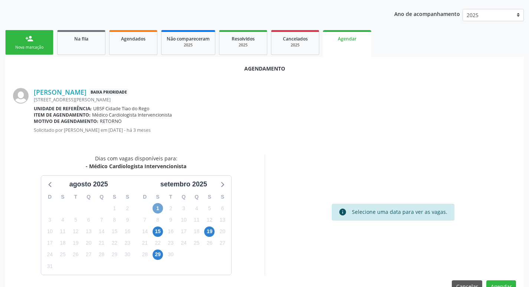
click at [160, 207] on span "1" at bounding box center [158, 208] width 10 height 10
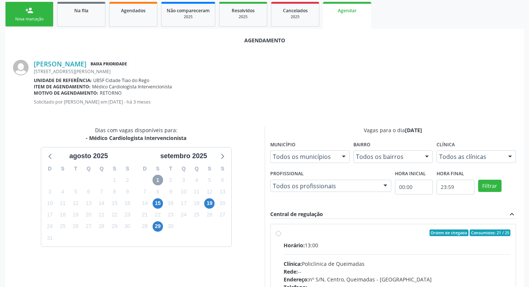
scroll to position [207, 0]
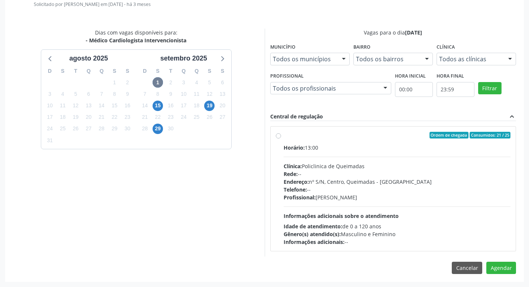
click at [343, 133] on div "Ordem de chegada Consumidos: 21 / 25" at bounding box center [397, 135] width 227 height 7
click at [281, 133] on input "Ordem de chegada Consumidos: 21 / 25 Horário: 13:00 Clínica: Policlinica de Que…" at bounding box center [278, 135] width 5 height 7
radio input "true"
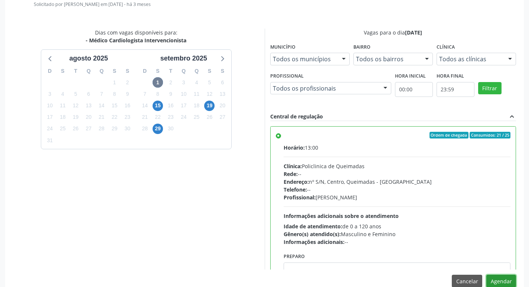
click at [498, 279] on button "Agendar" at bounding box center [501, 281] width 30 height 13
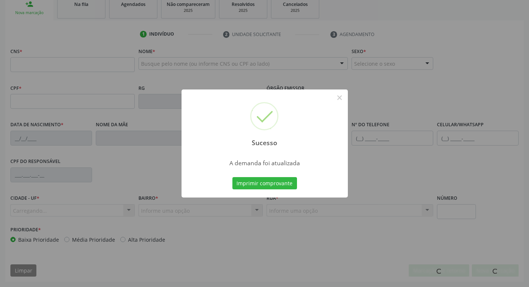
scroll to position [115, 0]
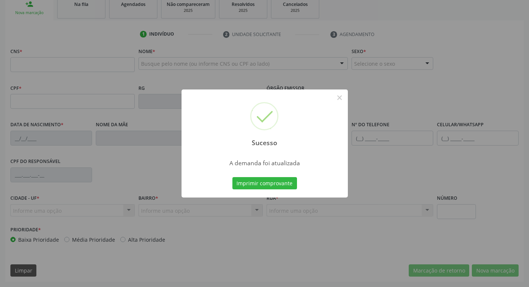
click at [65, 12] on div "Sucesso × A demanda foi atualizada Imprimir comprovante Cancel" at bounding box center [264, 143] width 529 height 287
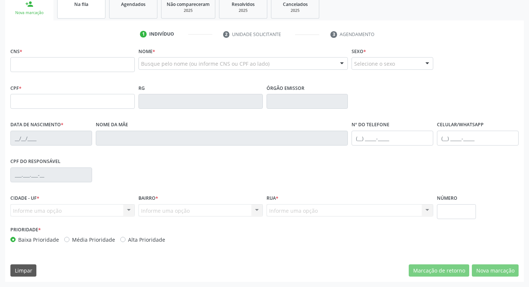
click at [81, 4] on span "Na fila" at bounding box center [81, 4] width 14 height 6
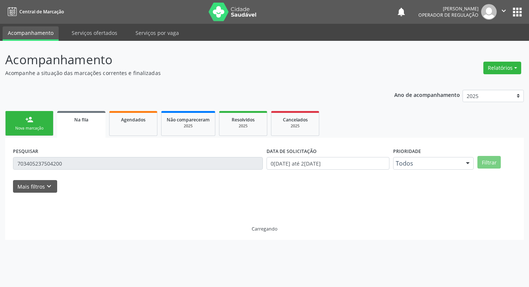
scroll to position [0, 0]
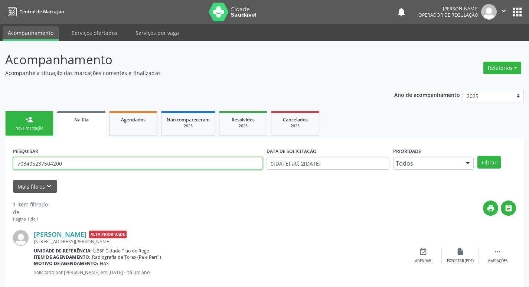
drag, startPoint x: 80, startPoint y: 166, endPoint x: 0, endPoint y: 165, distance: 80.2
click at [0, 165] on div "Acompanhamento Acompanhe a situação das marcações correntes e finalizadas Relat…" at bounding box center [264, 171] width 529 height 261
type input "707407038928978"
click at [478, 156] on button "Filtrar" at bounding box center [489, 162] width 23 height 13
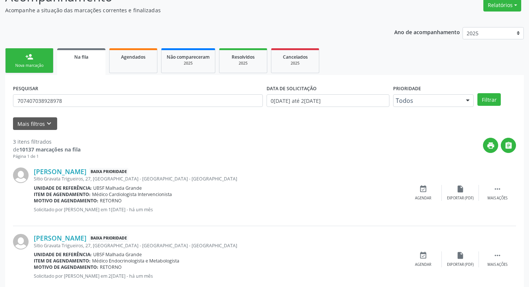
scroll to position [79, 0]
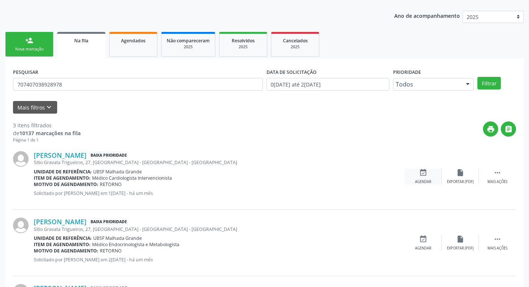
click at [418, 176] on div "event_available Agendar" at bounding box center [423, 177] width 37 height 16
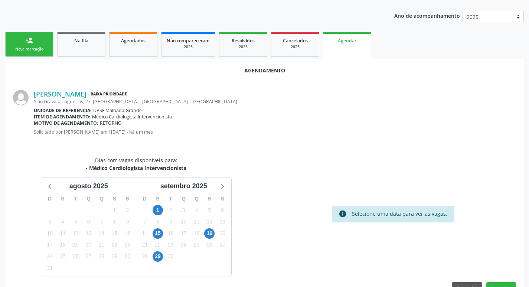
click at [164, 212] on div "1" at bounding box center [157, 211] width 13 height 12
click at [154, 208] on span "1" at bounding box center [158, 210] width 10 height 10
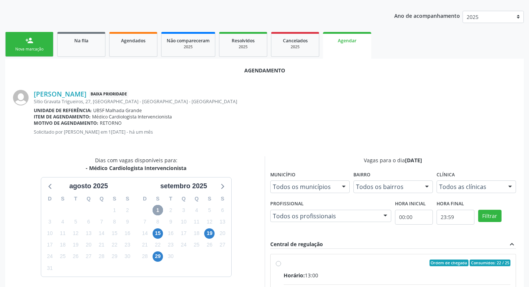
scroll to position [207, 0]
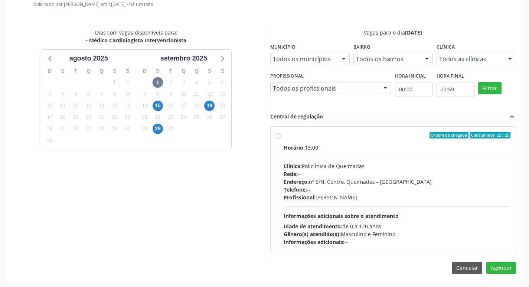
click at [388, 147] on div "Horário: 13:00" at bounding box center [397, 148] width 227 height 8
click at [281, 138] on input "Ordem de chegada Consumidos: 22 / 25 Horário: 13:00 Clínica: Policlinica de Que…" at bounding box center [278, 135] width 5 height 7
radio input "true"
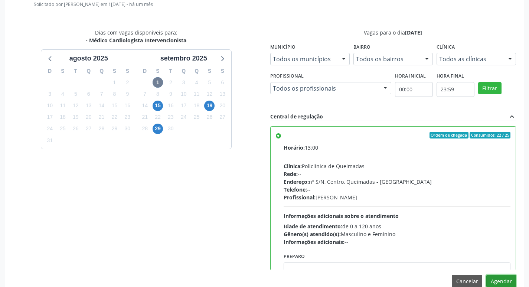
click at [505, 281] on button "Agendar" at bounding box center [501, 281] width 30 height 13
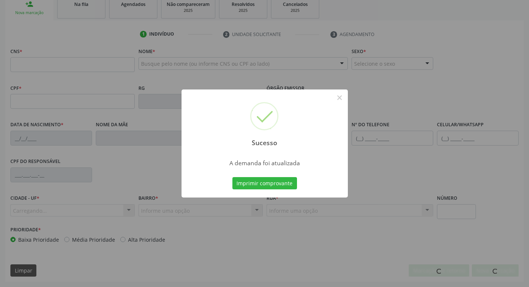
scroll to position [115, 0]
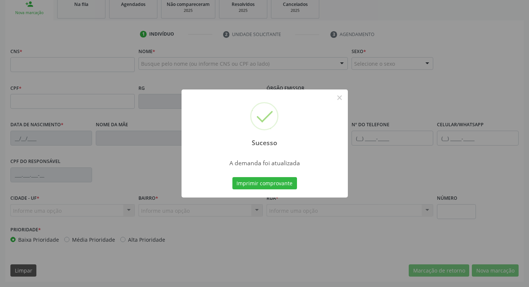
click at [102, 28] on div "Sucesso × A demanda foi atualizada Imprimir comprovante Cancel" at bounding box center [264, 143] width 529 height 287
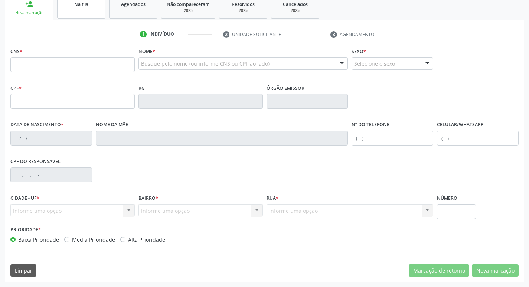
click at [76, 15] on link "Na fila" at bounding box center [81, 7] width 48 height 23
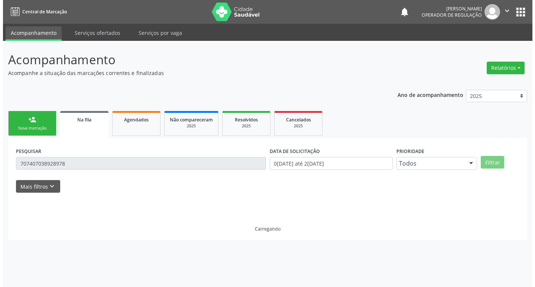
scroll to position [0, 0]
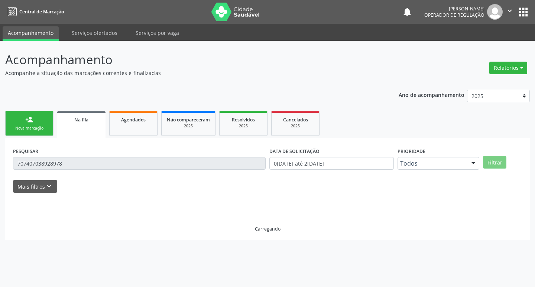
click at [0, 162] on div "Acompanhamento Acompanhe a situação das marcações correntes e finalizadas Relat…" at bounding box center [267, 164] width 535 height 246
click at [149, 83] on div "Acompanhamento Acompanhe a situação das marcações correntes e finalizadas Relat…" at bounding box center [267, 144] width 524 height 189
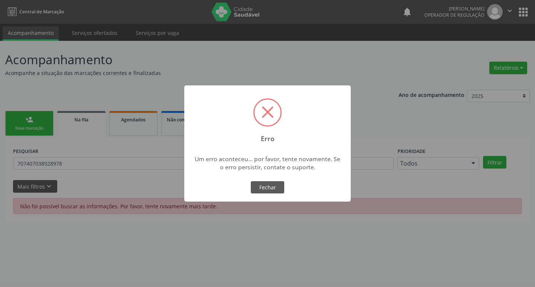
click at [265, 186] on button "Fechar" at bounding box center [267, 187] width 33 height 13
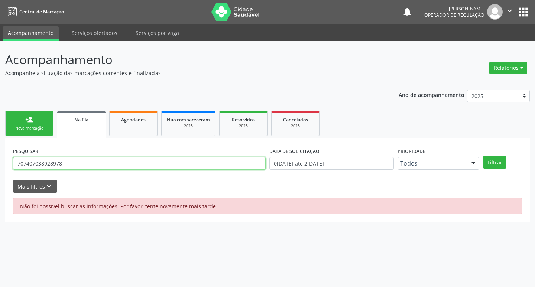
drag, startPoint x: 69, startPoint y: 160, endPoint x: 0, endPoint y: 160, distance: 68.7
click at [0, 160] on div "Acompanhamento Acompanhe a situação das marcações correntes e finalizadas Relat…" at bounding box center [267, 164] width 535 height 246
type input "700400407396447"
click at [483, 156] on button "Filtrar" at bounding box center [494, 162] width 23 height 13
click at [56, 161] on input "700400407396447" at bounding box center [139, 163] width 252 height 13
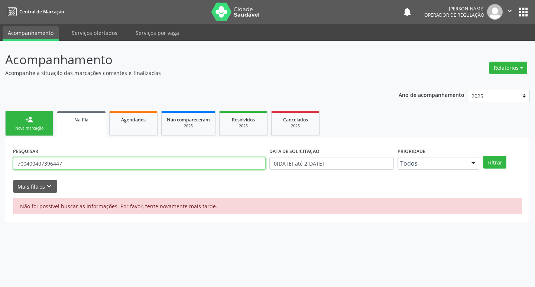
drag, startPoint x: 66, startPoint y: 163, endPoint x: 0, endPoint y: 151, distance: 67.6
click at [0, 151] on div "Acompanhamento Acompanhe a situação das marcações correntes e finalizadas Relat…" at bounding box center [267, 164] width 535 height 246
